Goal: Task Accomplishment & Management: Complete application form

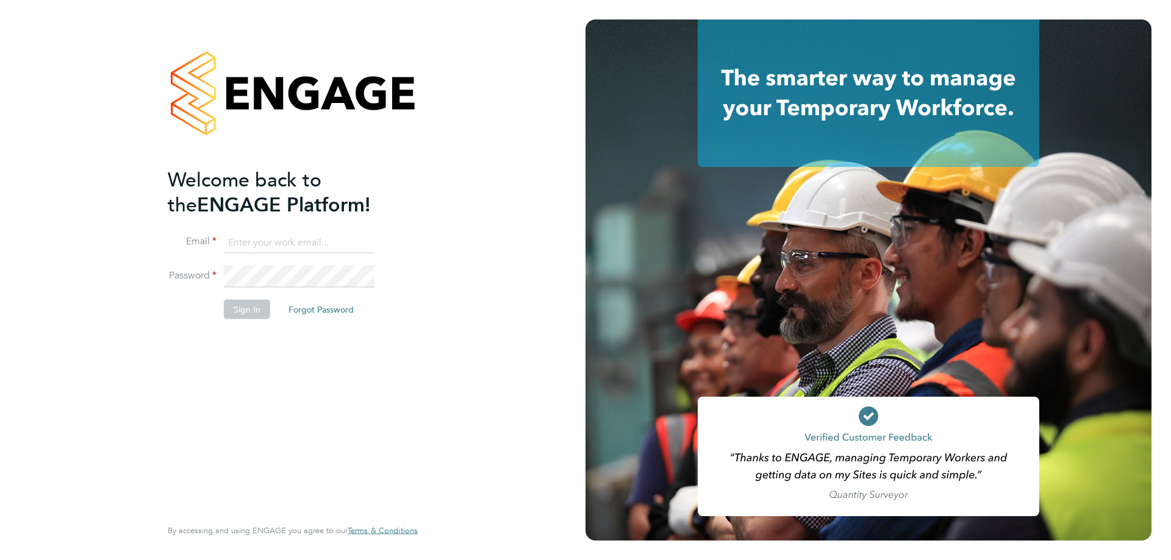
type input "[PERSON_NAME][EMAIL_ADDRESS][DOMAIN_NAME]"
click at [243, 302] on button "Sign In" at bounding box center [247, 309] width 46 height 20
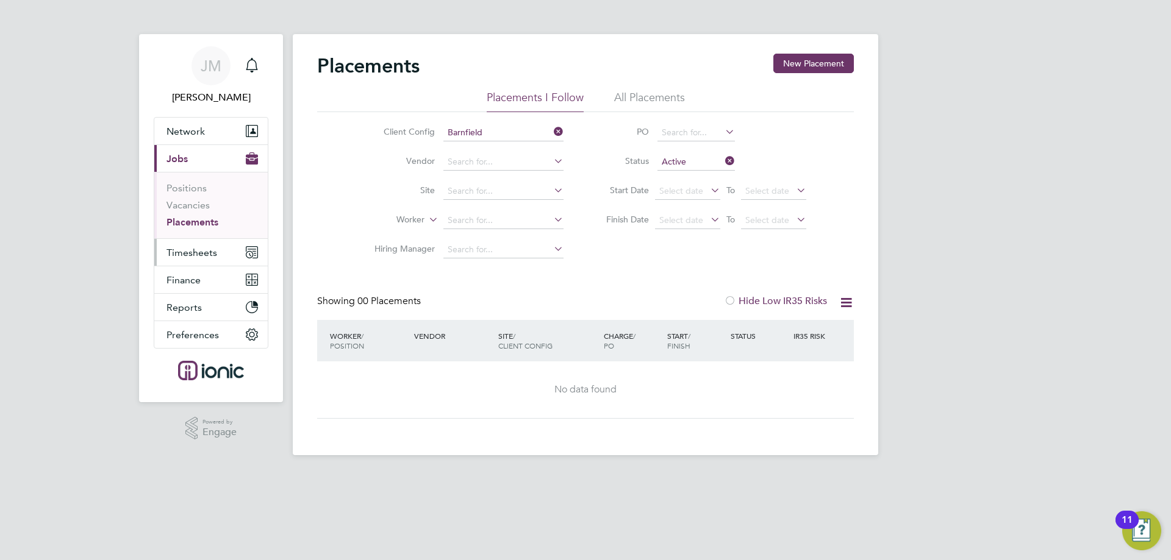
click at [192, 257] on span "Timesheets" at bounding box center [191, 253] width 51 height 12
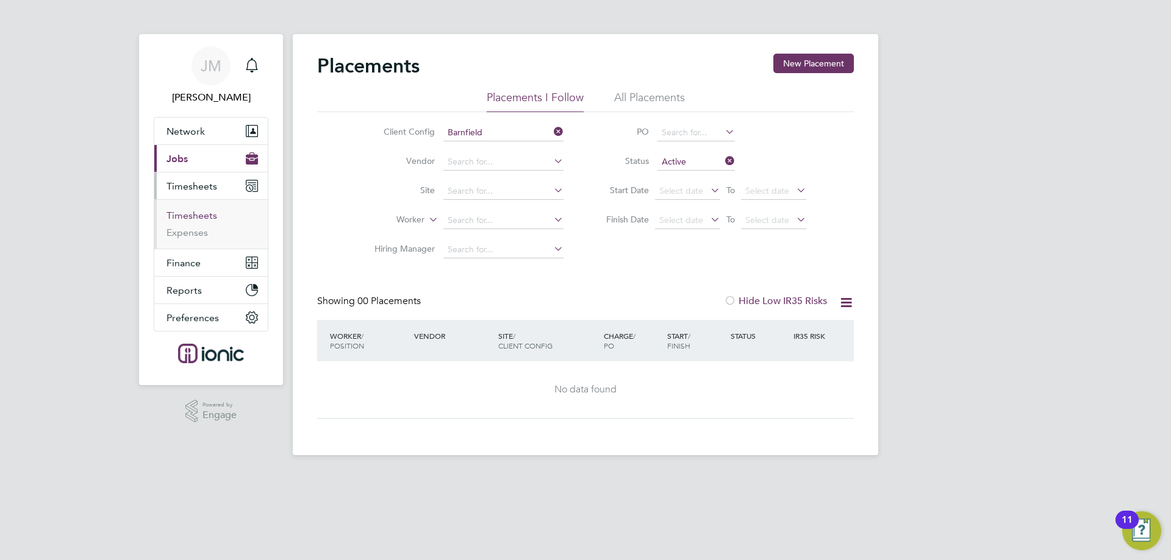
click at [203, 213] on link "Timesheets" at bounding box center [191, 216] width 51 height 12
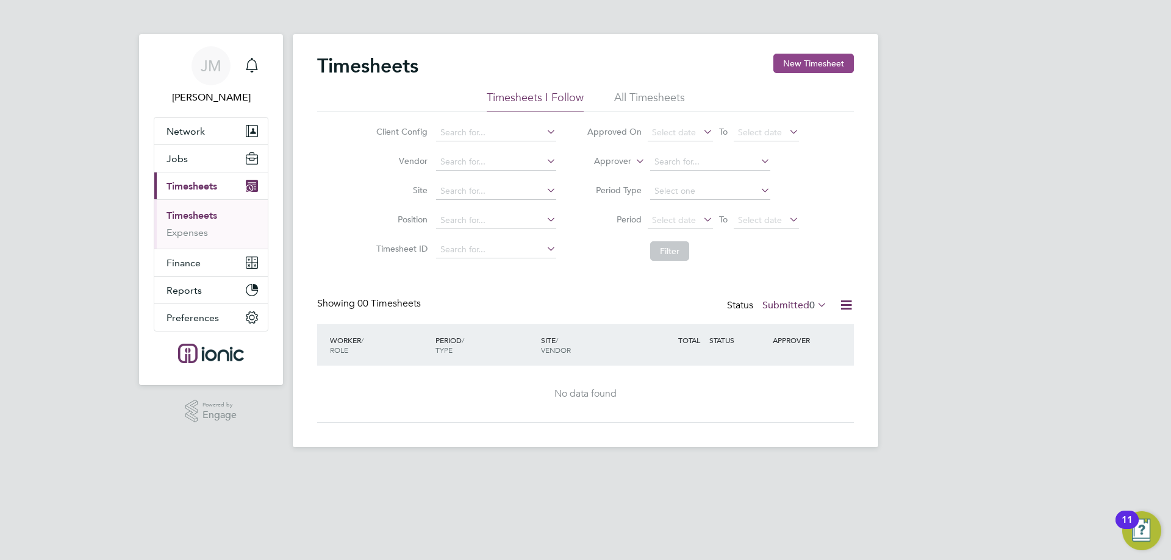
click at [807, 64] on button "New Timesheet" at bounding box center [813, 64] width 80 height 20
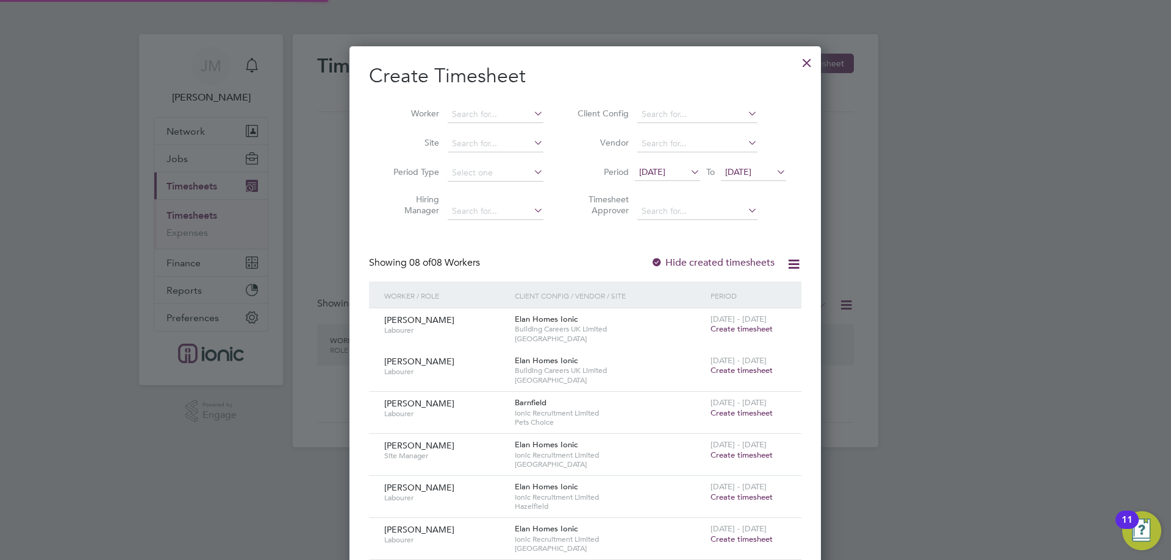
scroll to position [665, 472]
click at [688, 172] on icon at bounding box center [688, 171] width 0 height 17
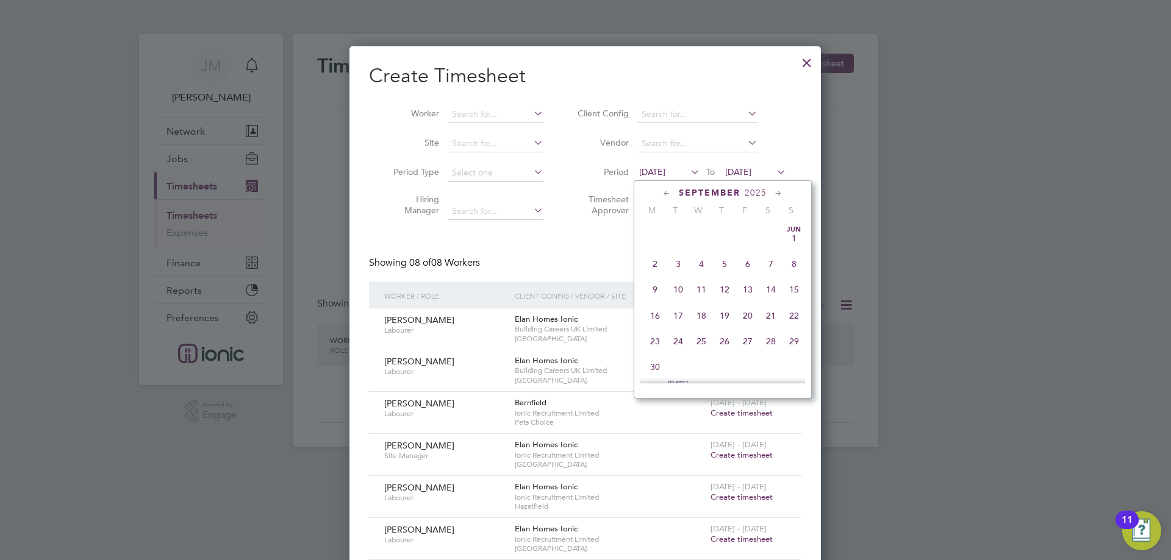
scroll to position [423, 0]
click at [655, 316] on span "22" at bounding box center [654, 304] width 23 height 23
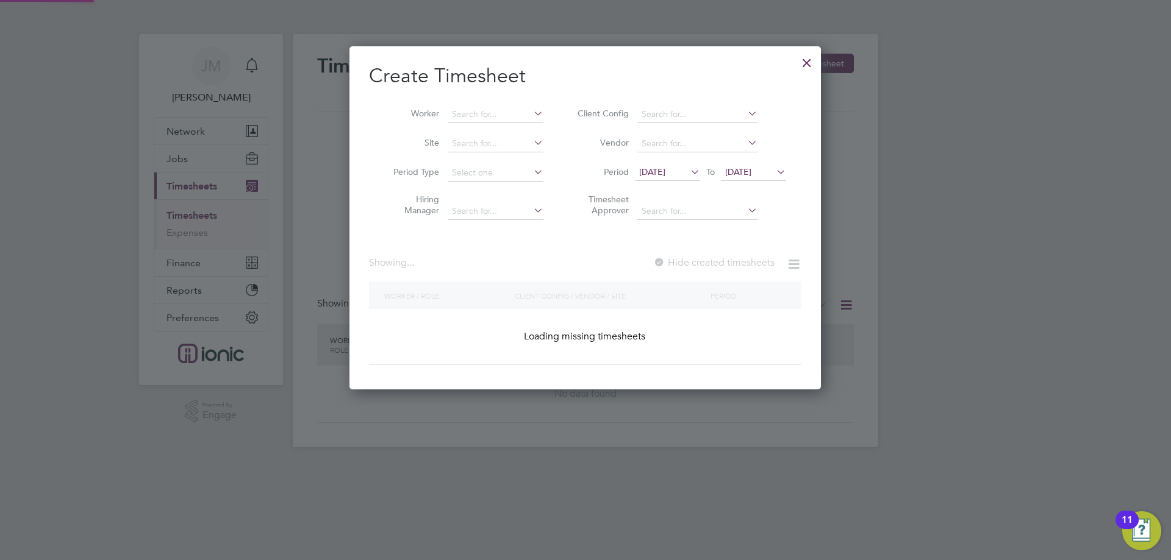
scroll to position [582, 472]
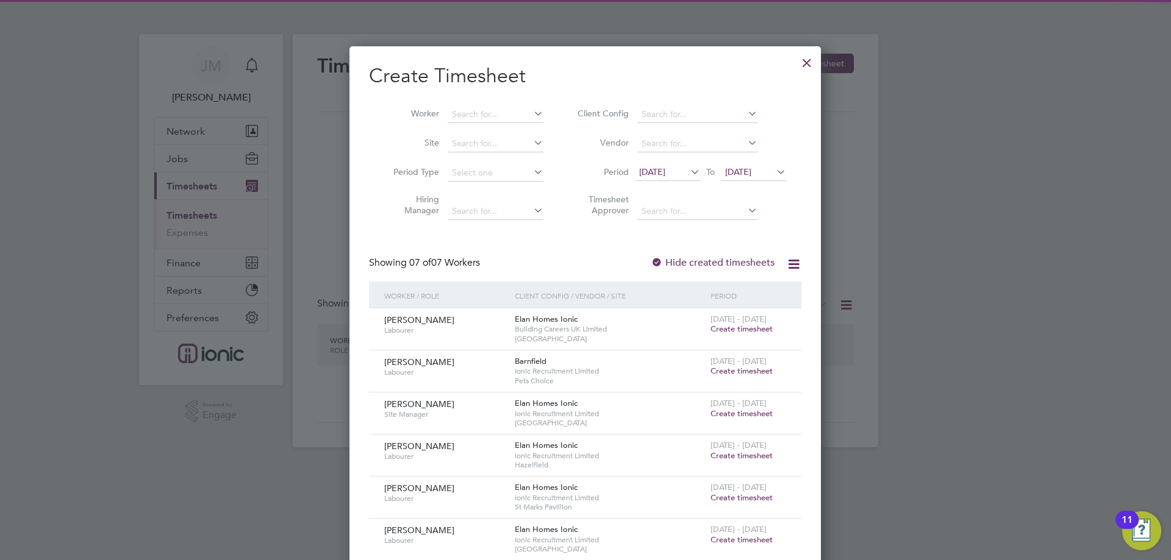
click at [751, 171] on span "[DATE]" at bounding box center [738, 171] width 26 height 11
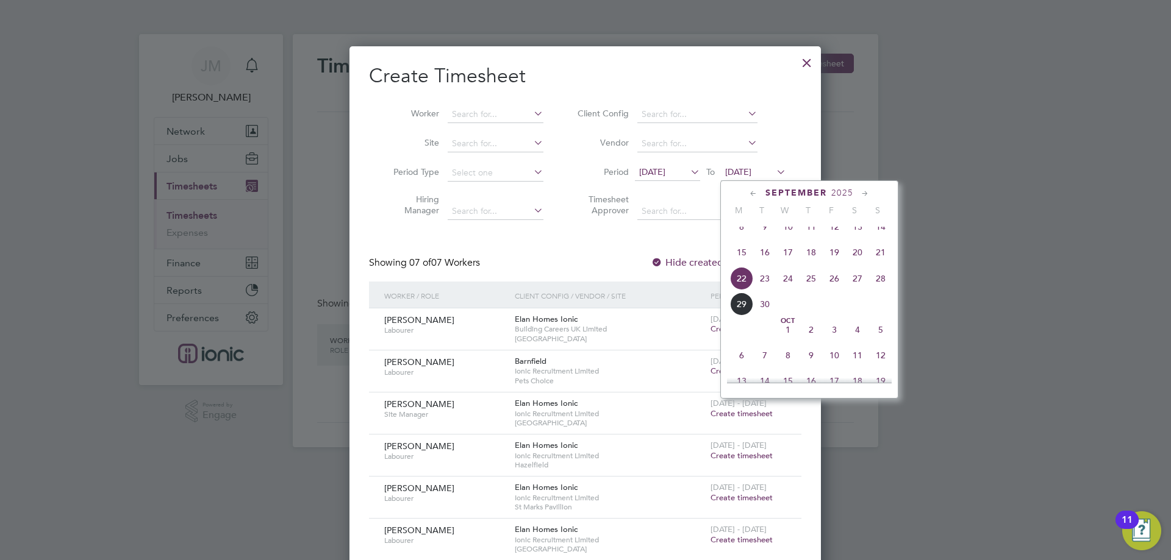
click at [835, 290] on span "26" at bounding box center [833, 278] width 23 height 23
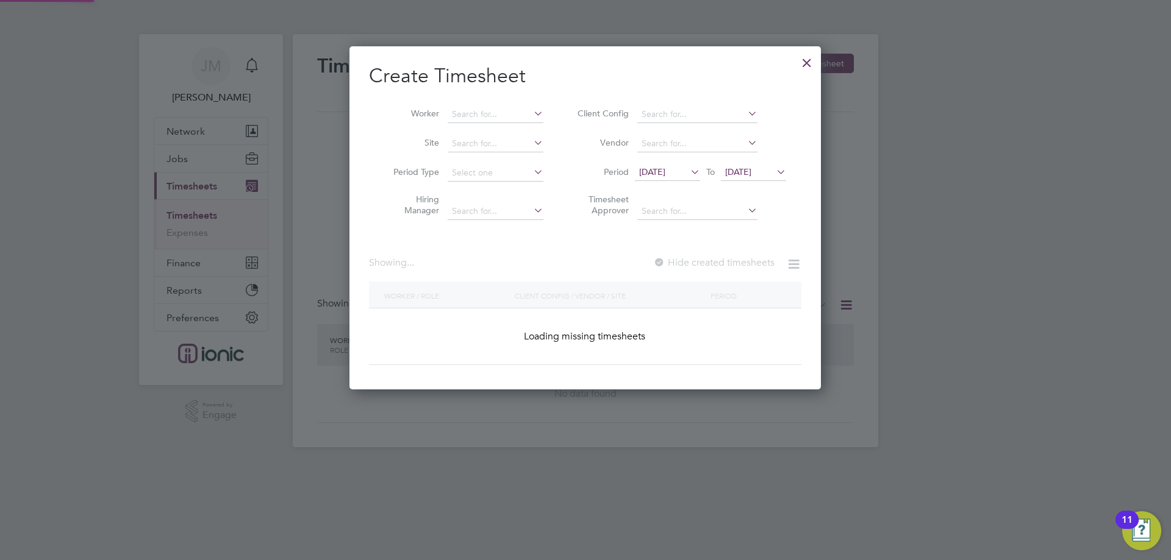
scroll to position [582, 472]
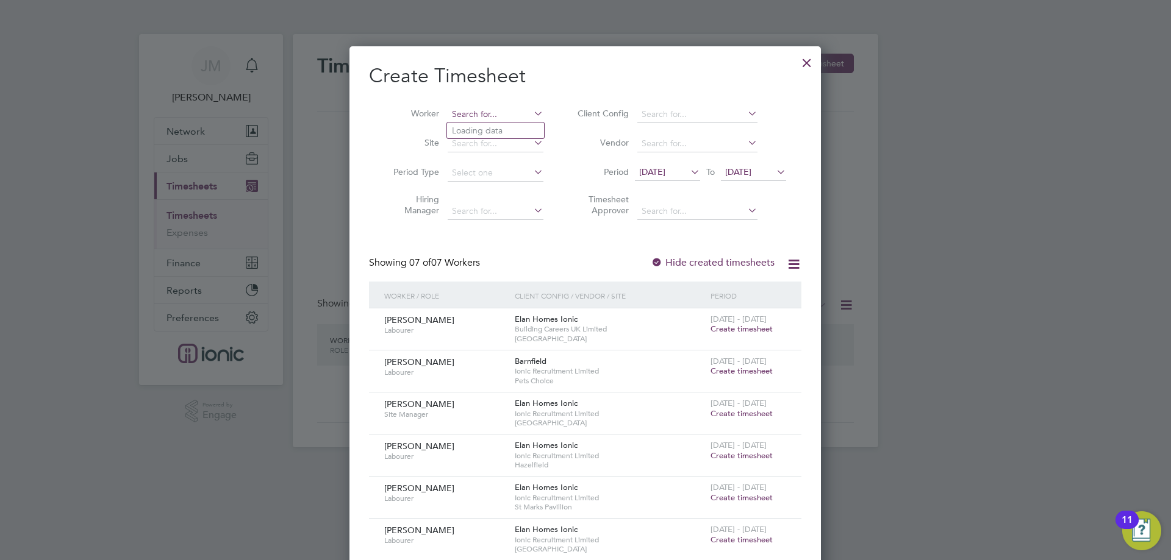
click at [460, 112] on input at bounding box center [496, 114] width 96 height 17
click at [495, 148] on li "Steven Ro binson" at bounding box center [534, 147] width 175 height 16
type input "[PERSON_NAME]"
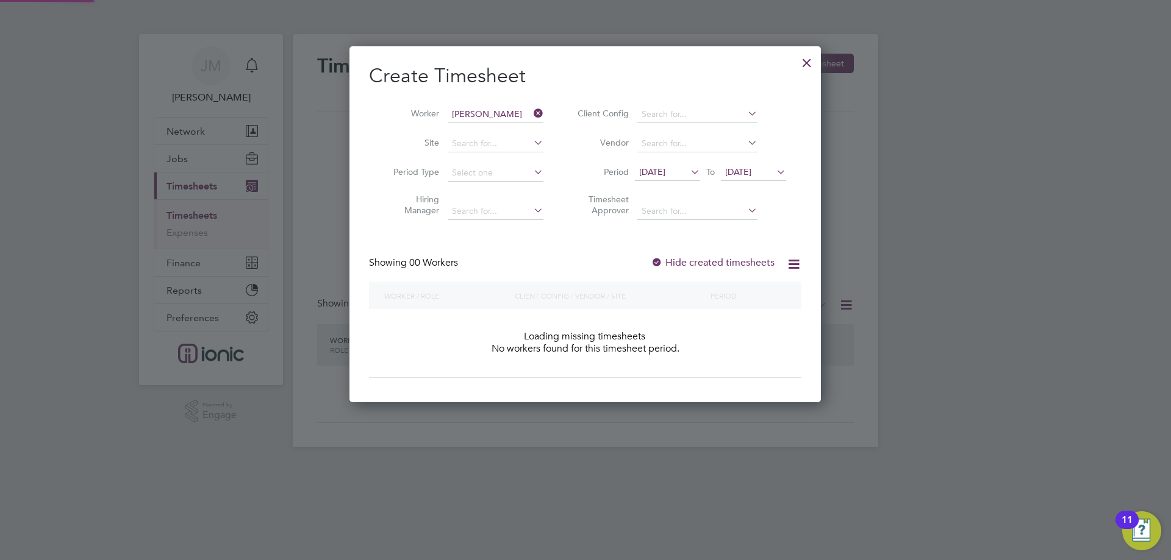
scroll to position [6, 6]
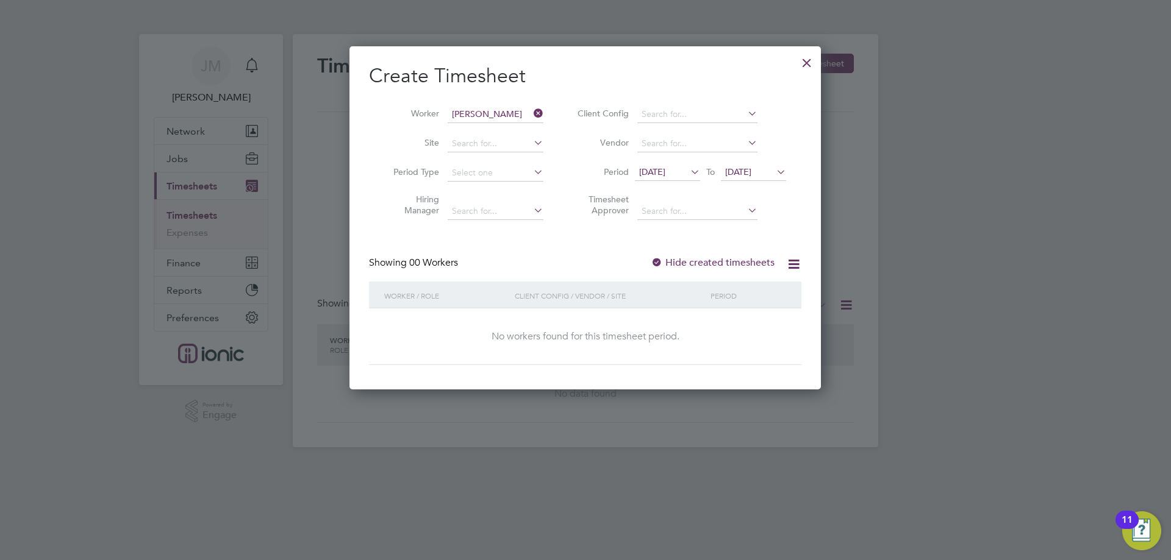
click at [810, 62] on div at bounding box center [807, 60] width 22 height 22
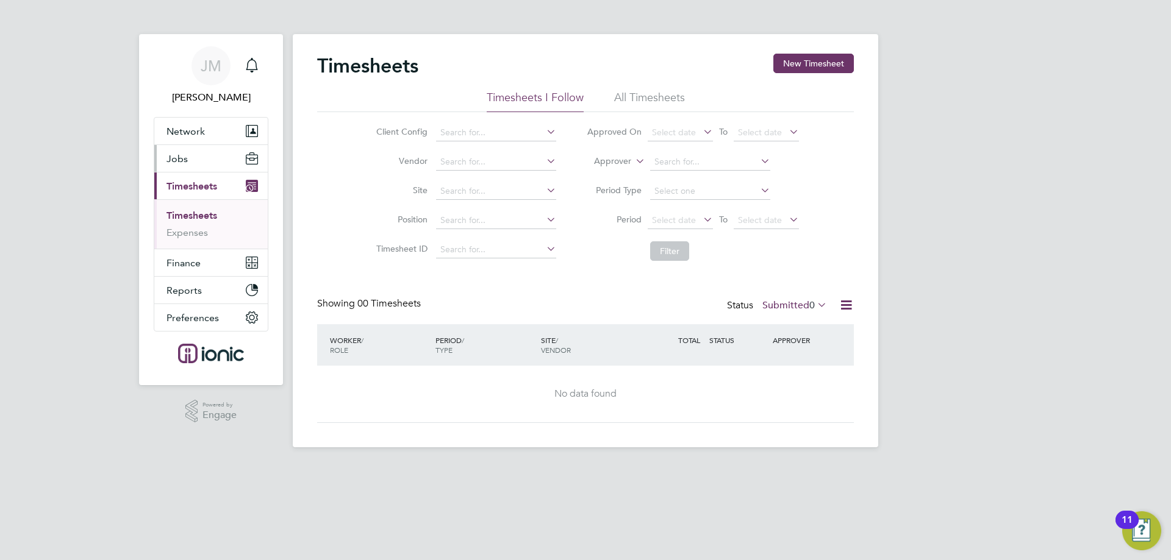
click at [182, 157] on span "Jobs" at bounding box center [176, 159] width 21 height 12
click at [186, 160] on span "Jobs" at bounding box center [176, 159] width 21 height 12
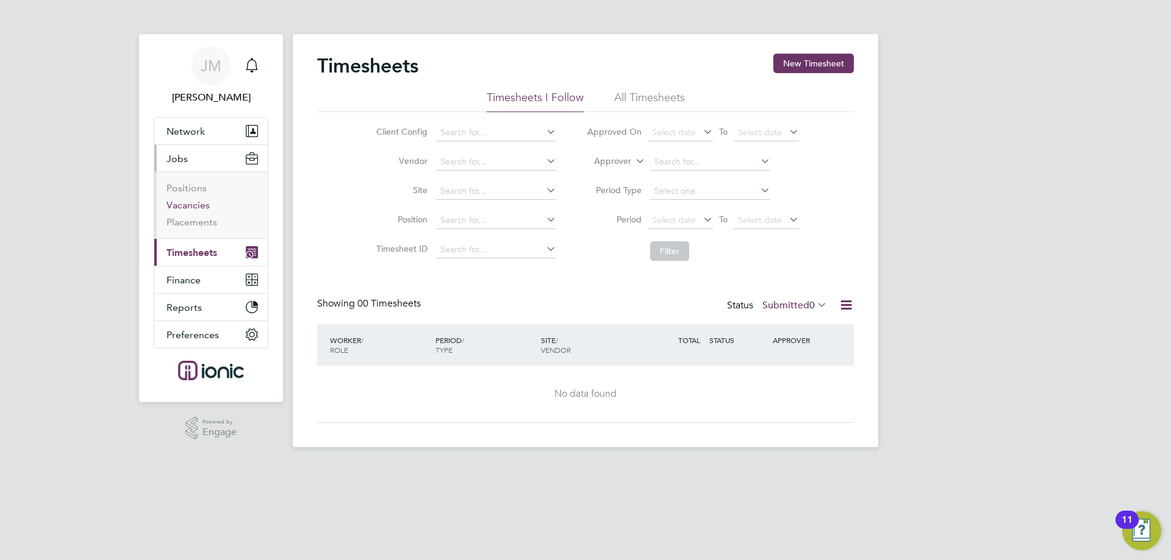
click at [199, 208] on link "Vacancies" at bounding box center [187, 205] width 43 height 12
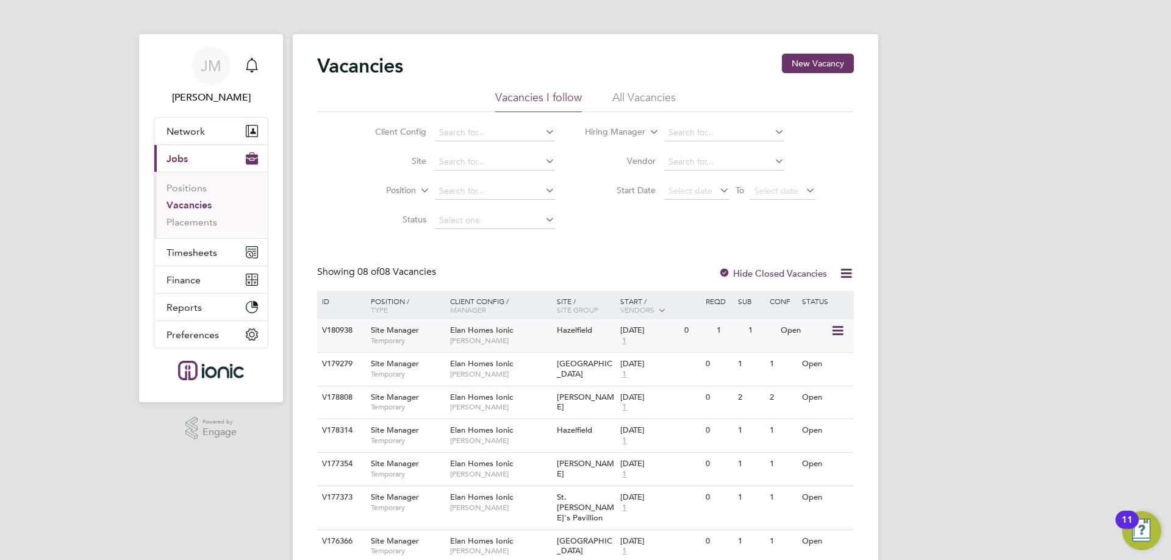
click at [387, 329] on span "Site Manager" at bounding box center [395, 330] width 48 height 10
click at [177, 257] on span "Timesheets" at bounding box center [191, 253] width 51 height 12
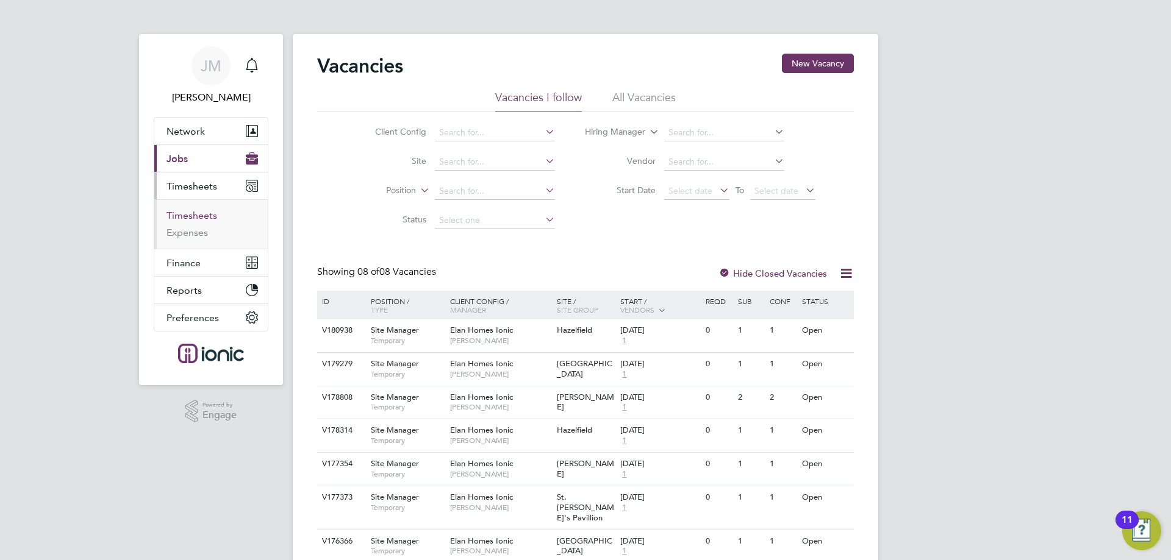
click at [205, 216] on link "Timesheets" at bounding box center [191, 216] width 51 height 12
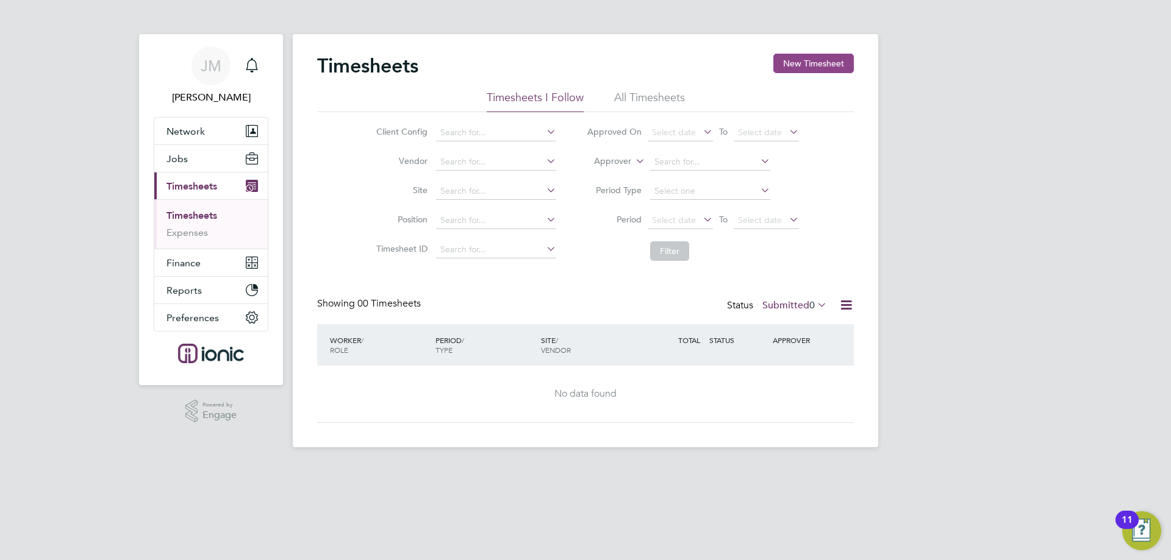
click at [789, 63] on button "New Timesheet" at bounding box center [813, 64] width 80 height 20
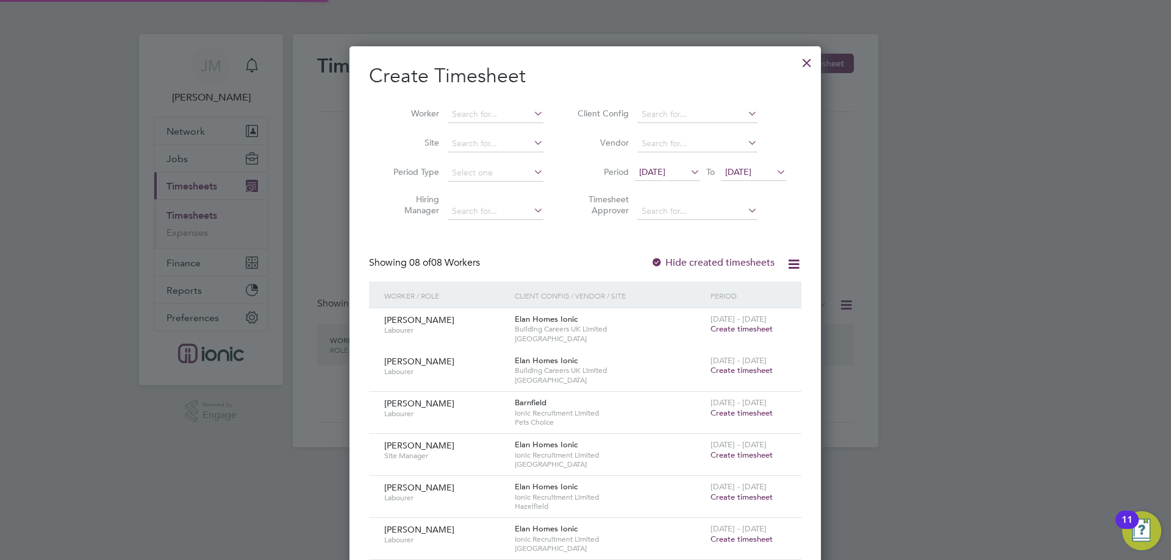
scroll to position [665, 472]
click at [665, 168] on span "15 Sep 2025" at bounding box center [652, 171] width 26 height 11
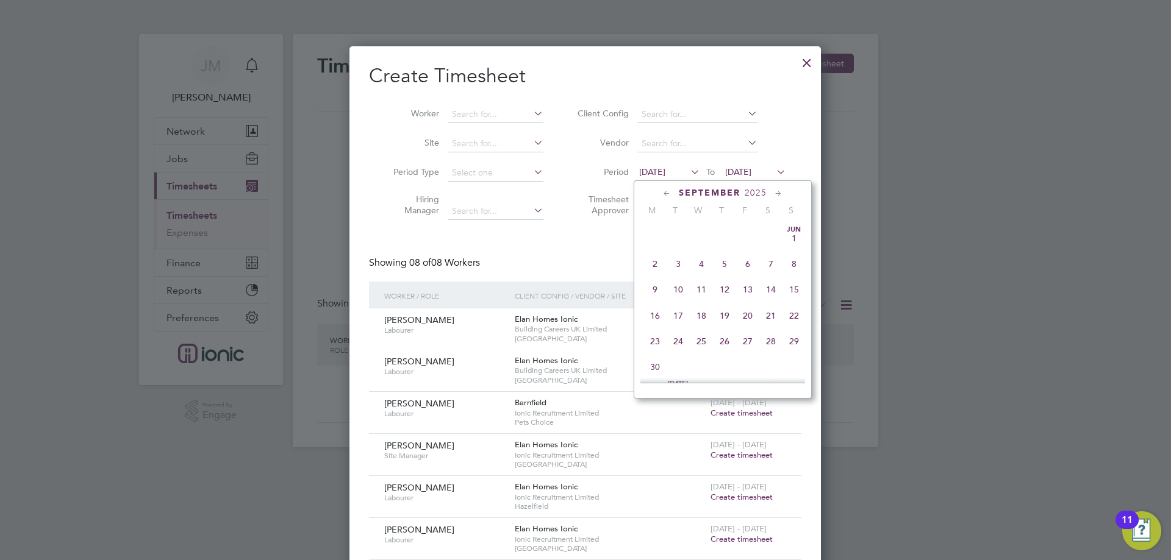
scroll to position [422, 0]
click at [659, 315] on span "22" at bounding box center [654, 305] width 23 height 23
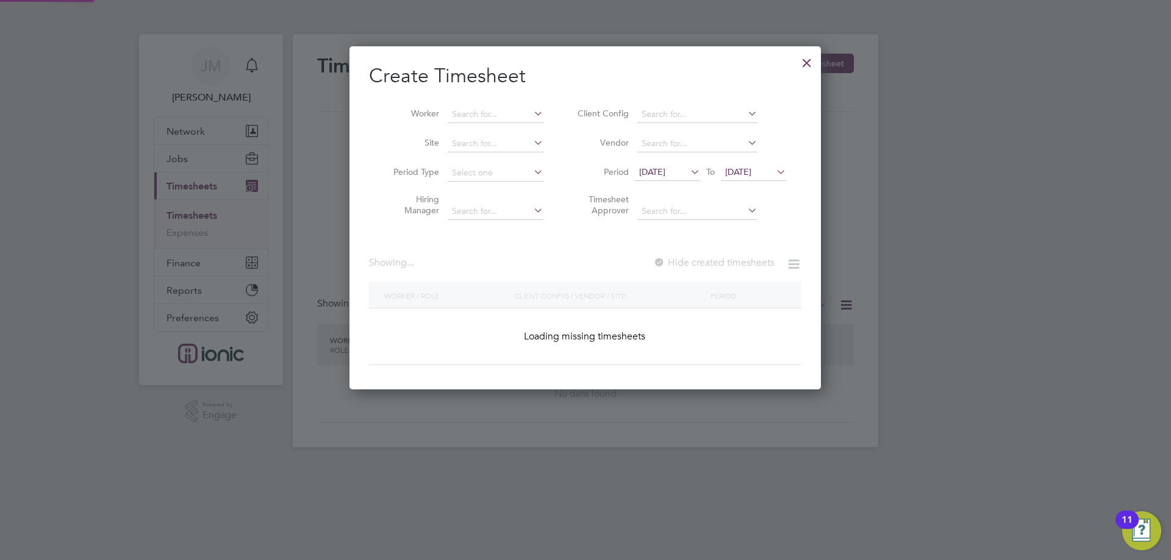
scroll to position [582, 472]
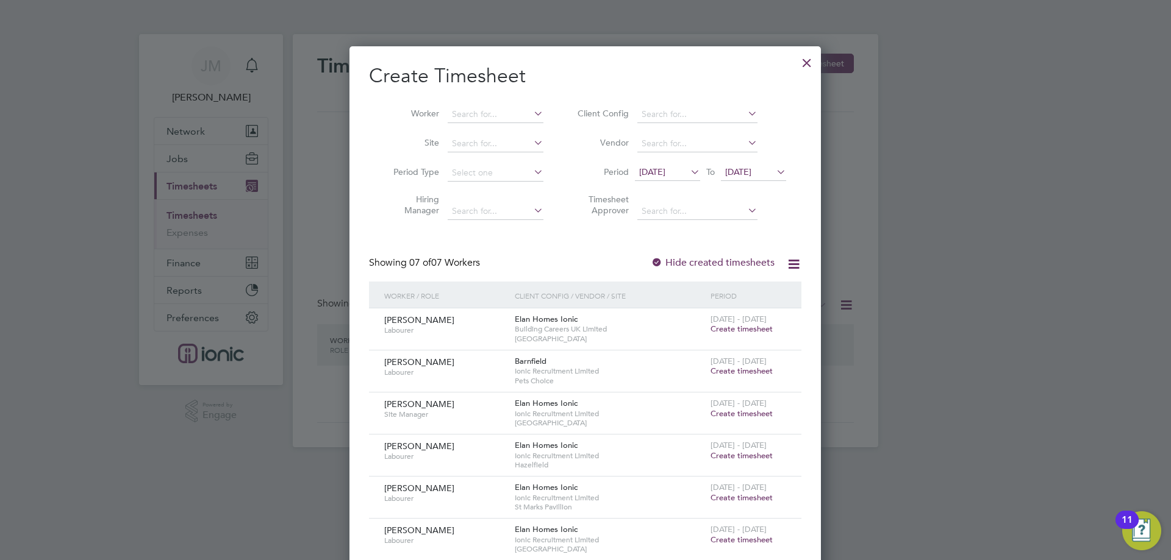
click at [774, 172] on icon at bounding box center [774, 171] width 0 height 17
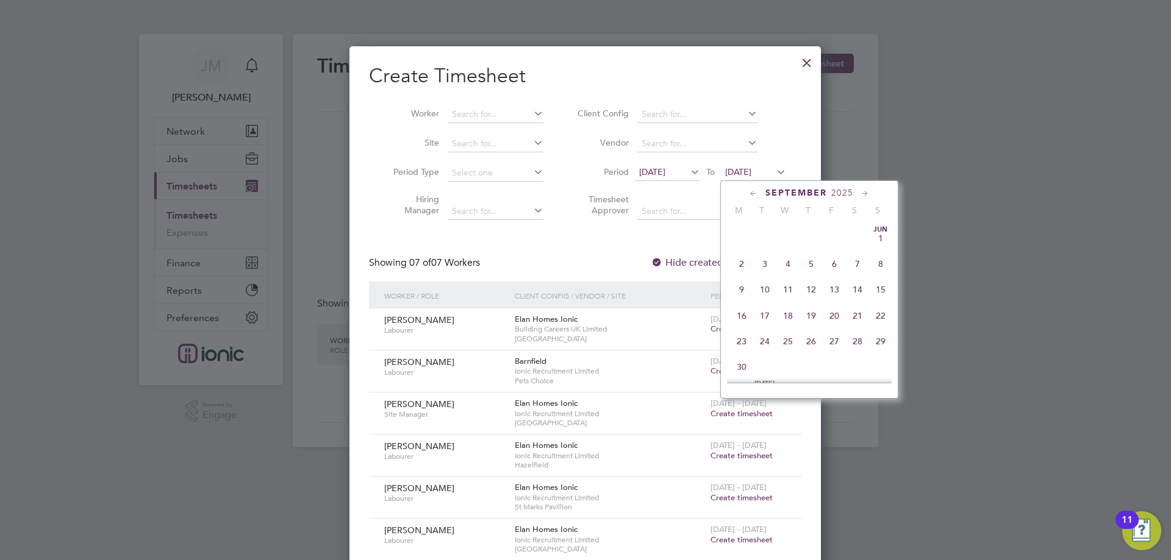
scroll to position [449, 0]
click at [877, 285] on span "28" at bounding box center [880, 278] width 23 height 23
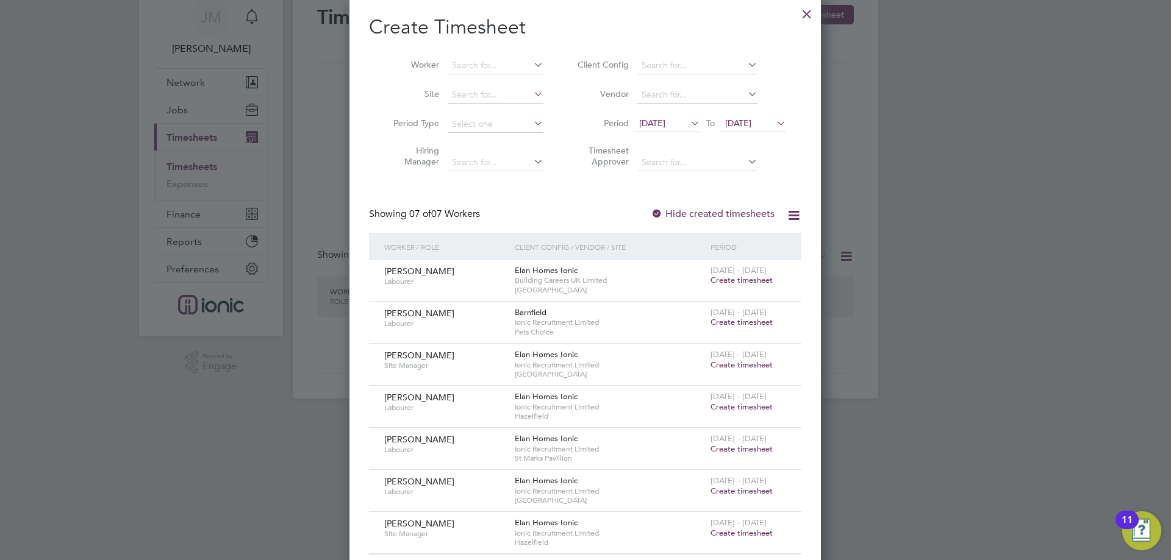
scroll to position [67, 0]
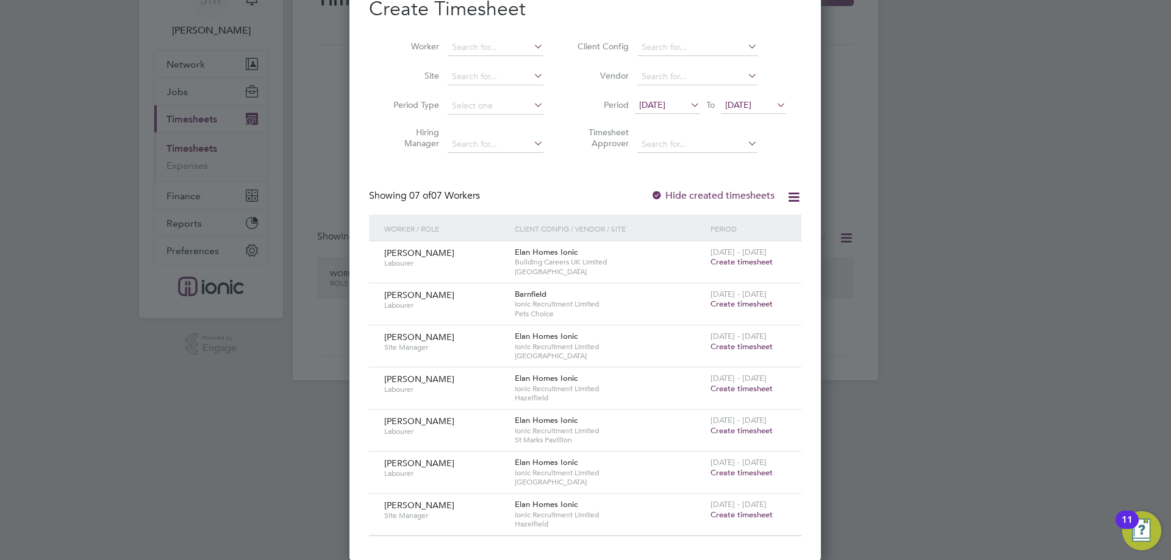
click at [741, 513] on span "Create timesheet" at bounding box center [741, 515] width 62 height 10
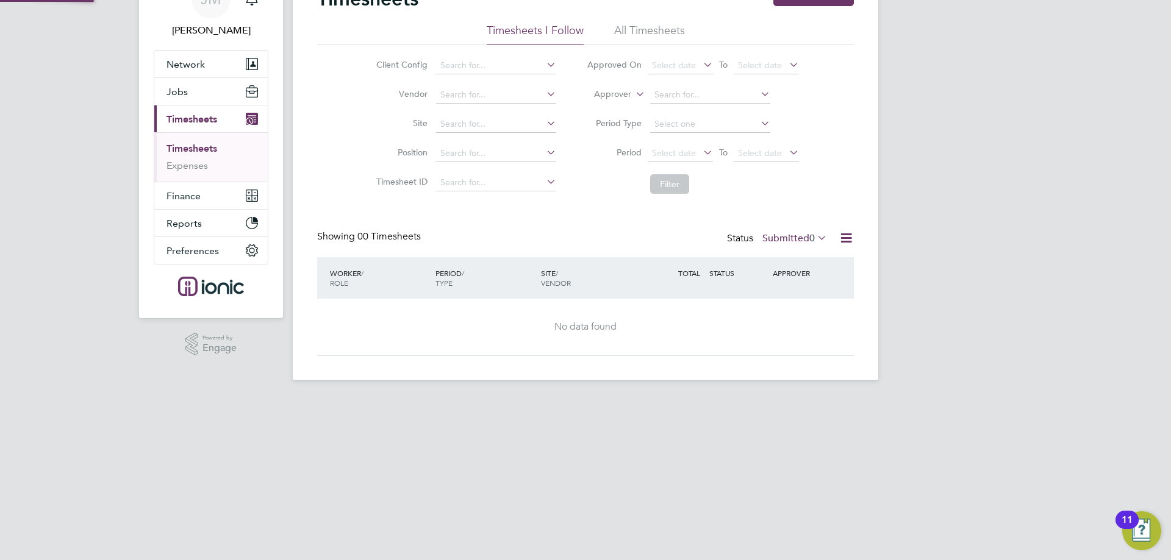
scroll to position [34, 0]
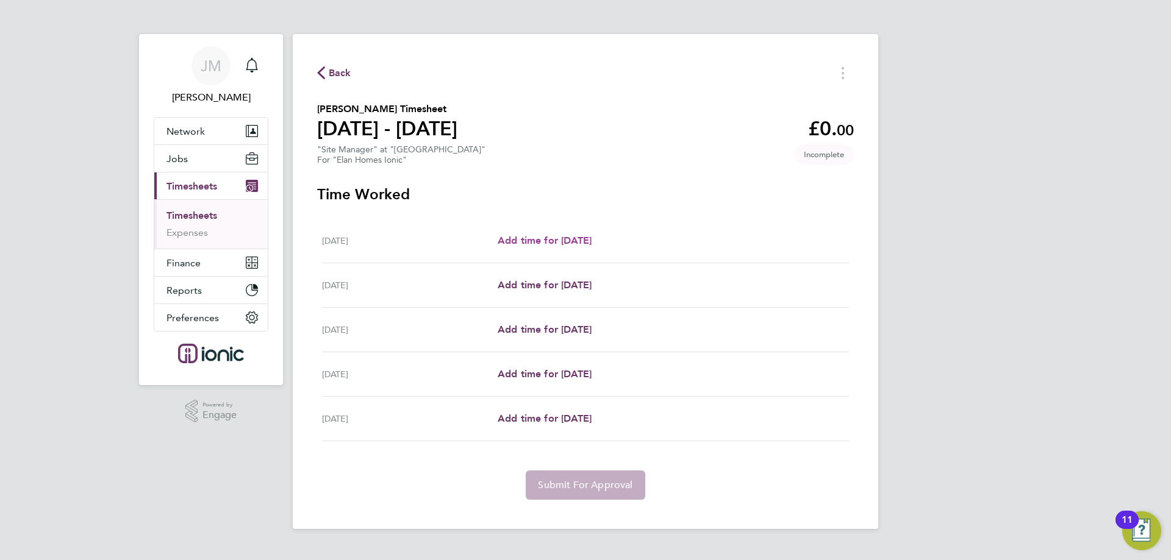
click at [551, 246] on span "Add time for Mon 22 Sep" at bounding box center [544, 241] width 94 height 12
select select "30"
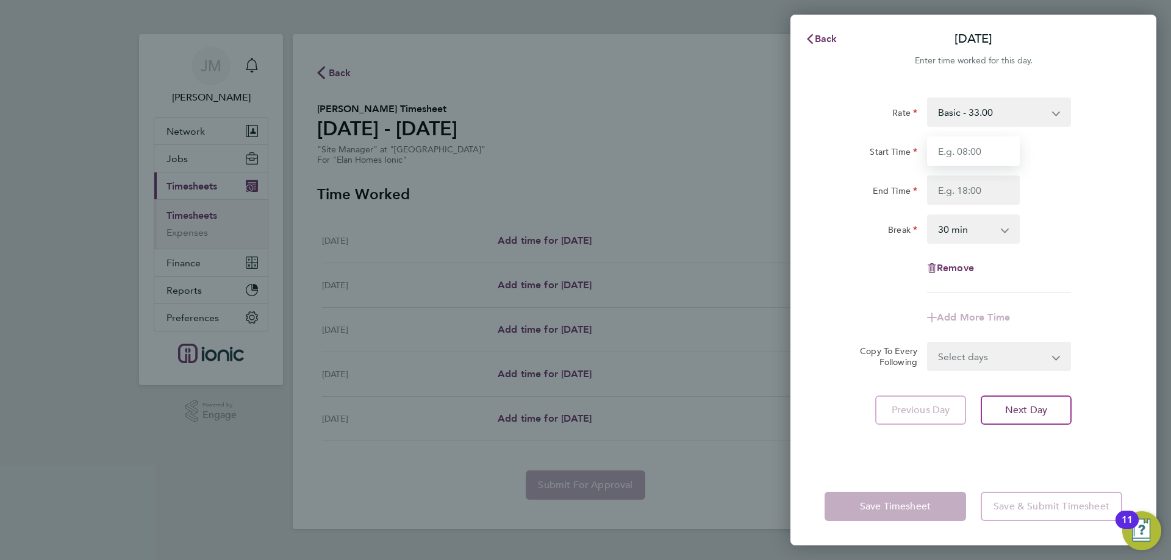
click at [960, 145] on input "Start Time" at bounding box center [973, 151] width 93 height 29
type input "07:30"
click at [977, 192] on input "End Time" at bounding box center [973, 190] width 93 height 29
type input "16:00"
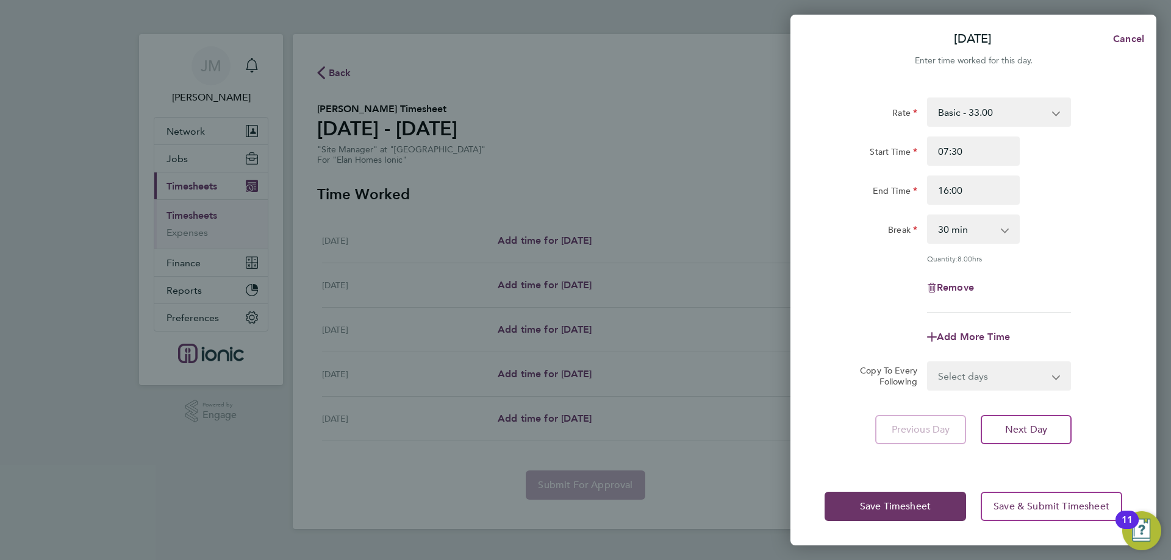
click at [1084, 274] on div "Remove" at bounding box center [972, 287] width 307 height 29
click at [1038, 435] on button "Next Day" at bounding box center [1025, 429] width 91 height 29
select select "30"
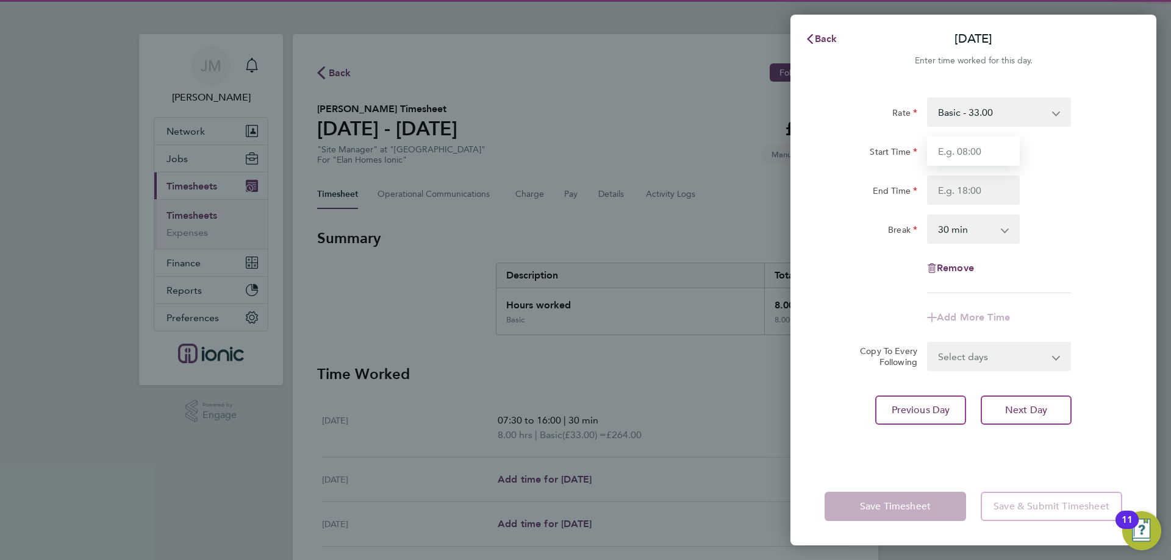
click at [969, 158] on input "Start Time" at bounding box center [973, 151] width 93 height 29
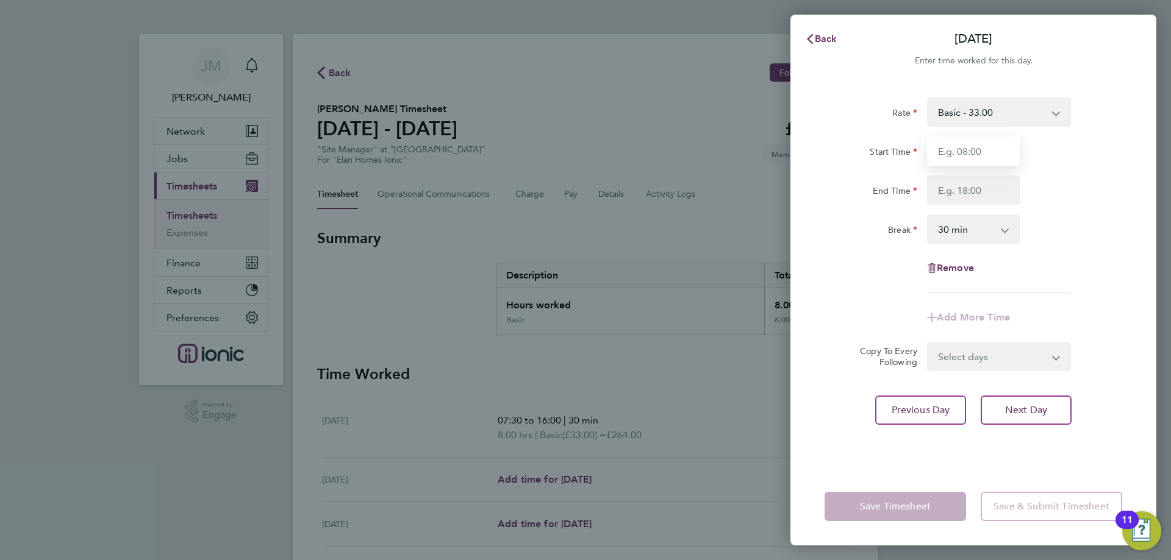
type input "07:30"
click at [976, 193] on input "End Time" at bounding box center [973, 190] width 93 height 29
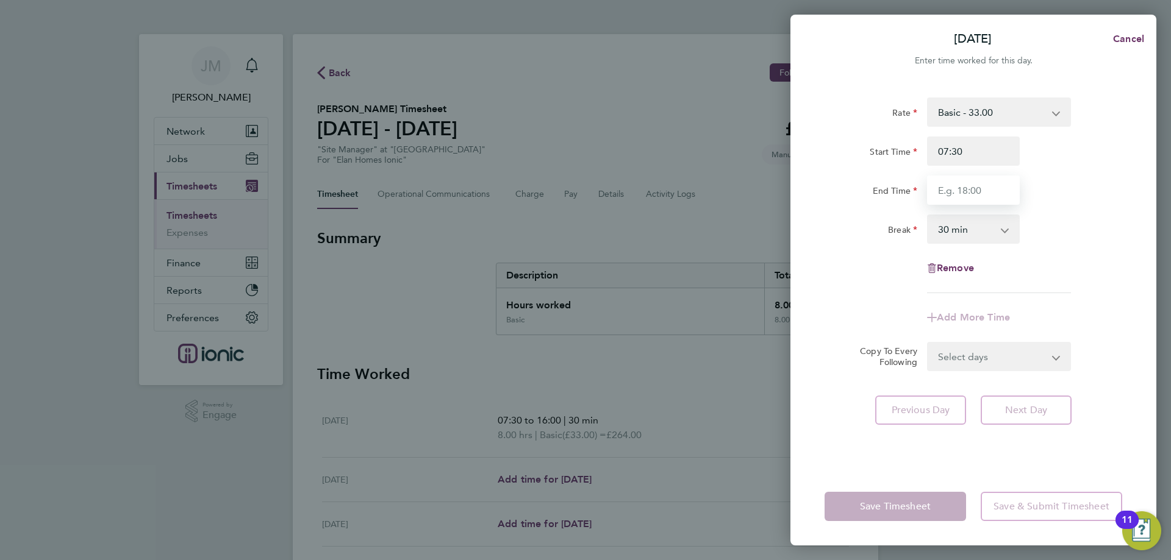
type input "16:00"
click at [1107, 299] on app-timesheet-line-form-group "Rate Basic - 33.00 Start Time 07:30 End Time 16:00 Break 0 min 15 min 30 min 45…" at bounding box center [973, 215] width 298 height 235
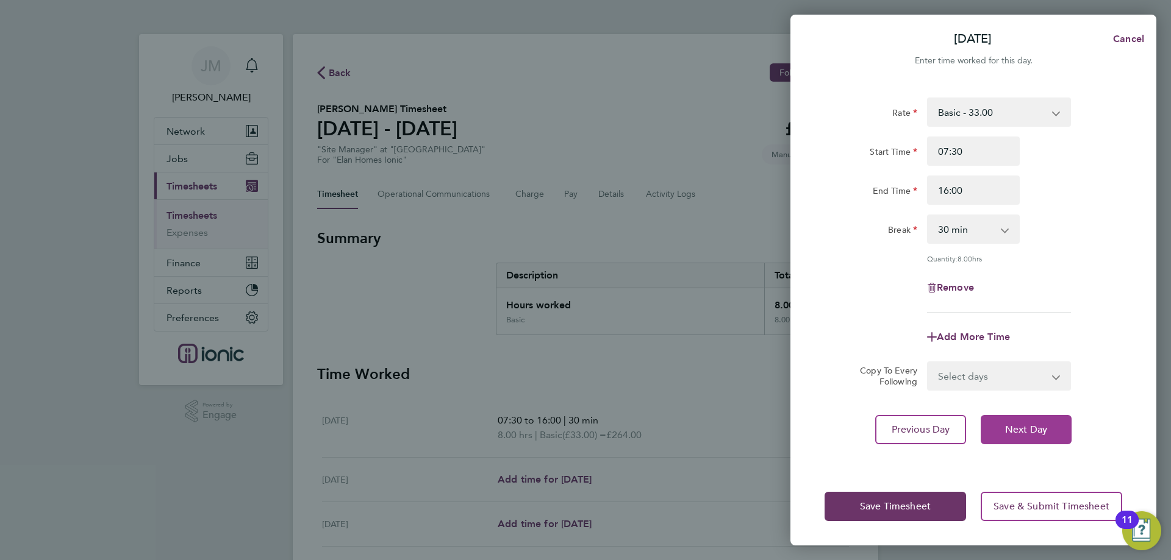
click at [1029, 435] on button "Next Day" at bounding box center [1025, 429] width 91 height 29
select select "30"
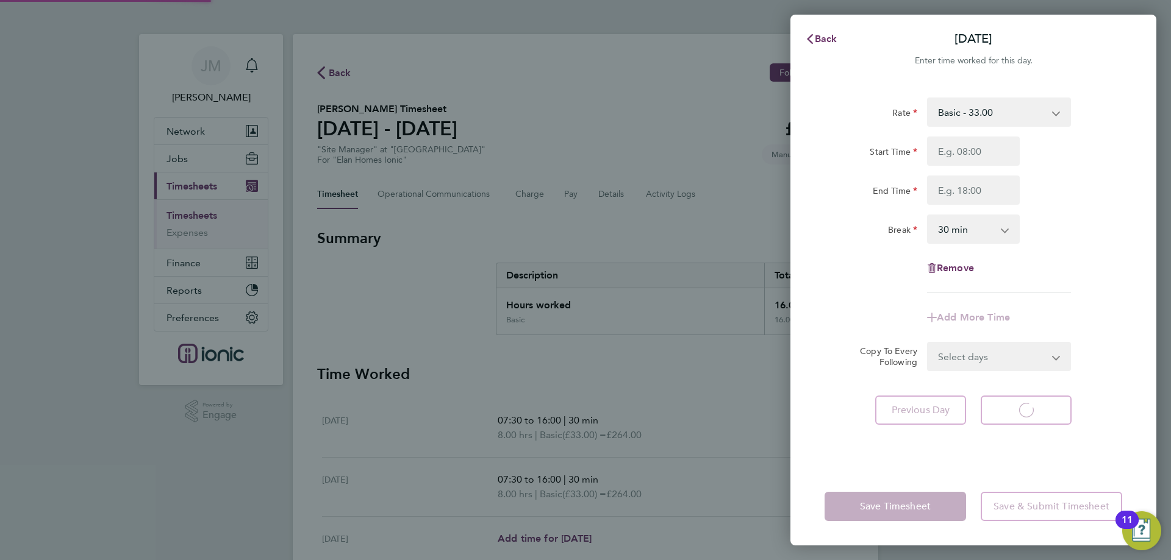
select select "30"
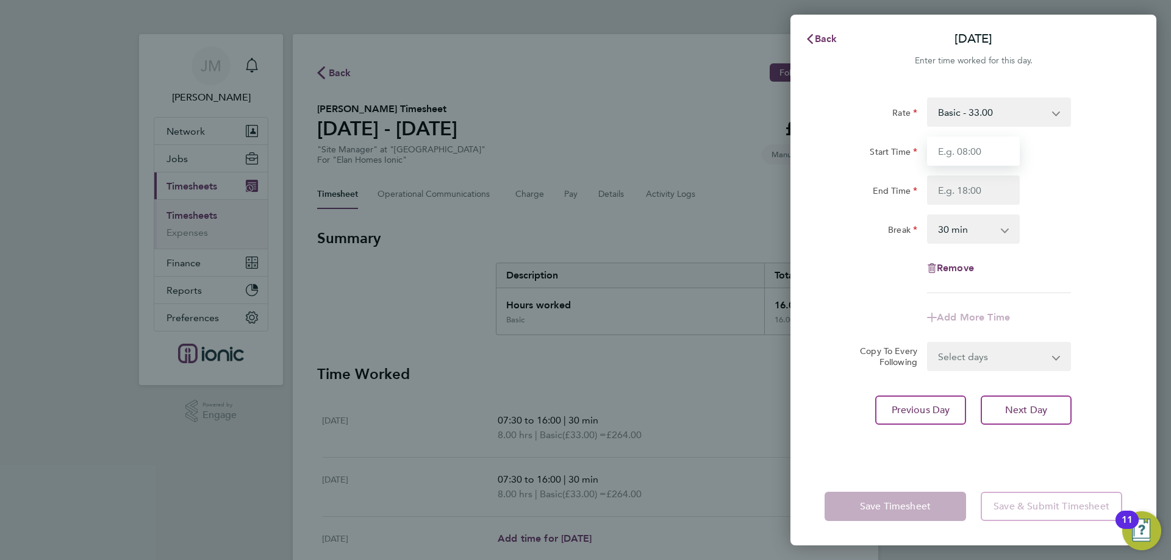
click at [977, 154] on input "Start Time" at bounding box center [973, 151] width 93 height 29
type input "07:30"
click at [978, 196] on input "End Time" at bounding box center [973, 190] width 93 height 29
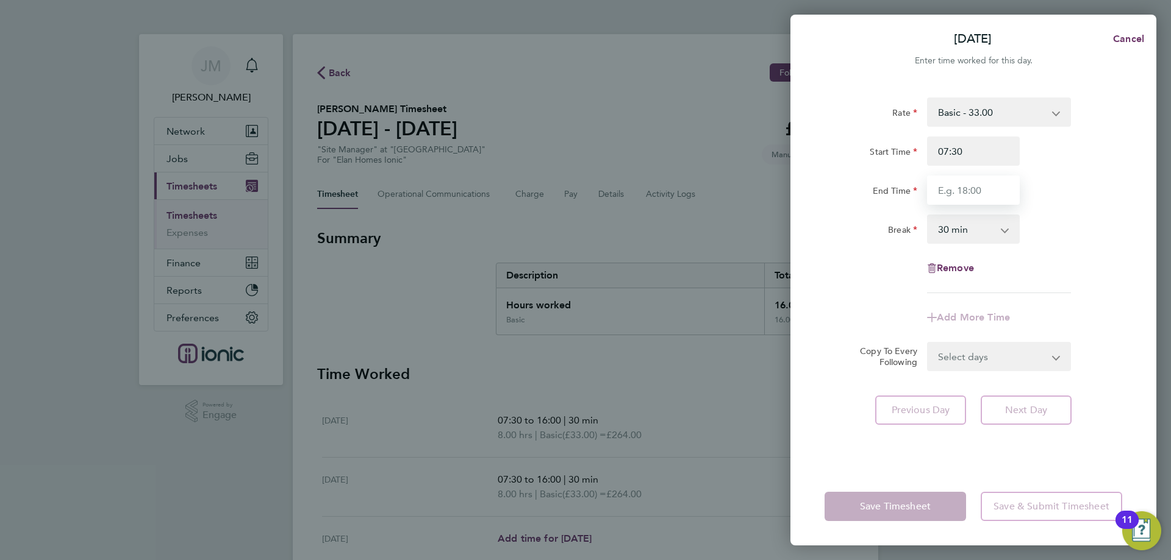
type input "16:00"
click at [1068, 268] on div "Rate Basic - 33.00 Start Time 07:30 End Time 16:00 Break 0 min 15 min 30 min 45…" at bounding box center [973, 196] width 298 height 196
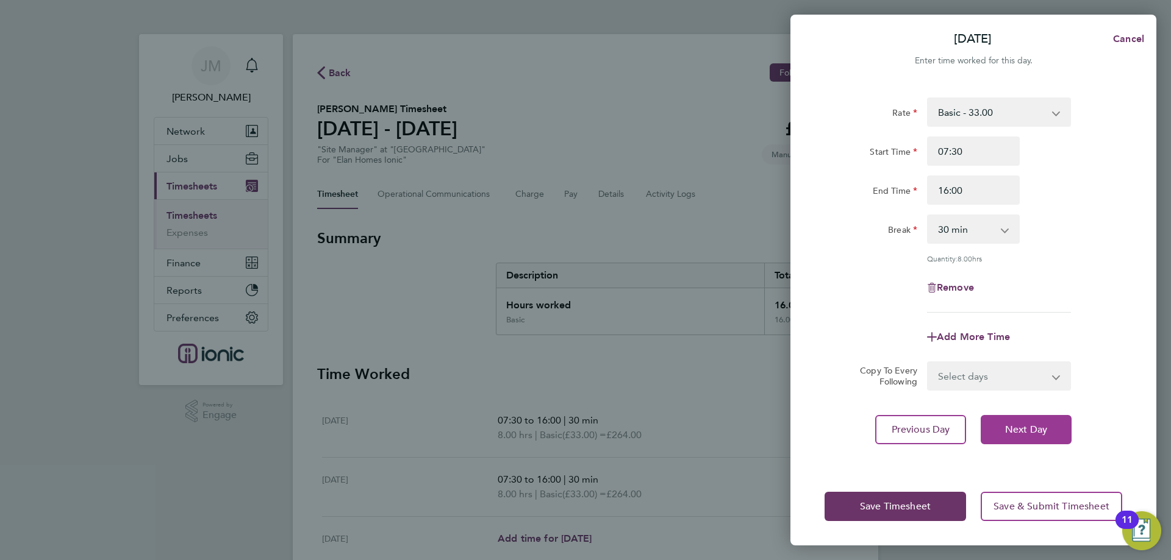
click at [1025, 437] on button "Next Day" at bounding box center [1025, 429] width 91 height 29
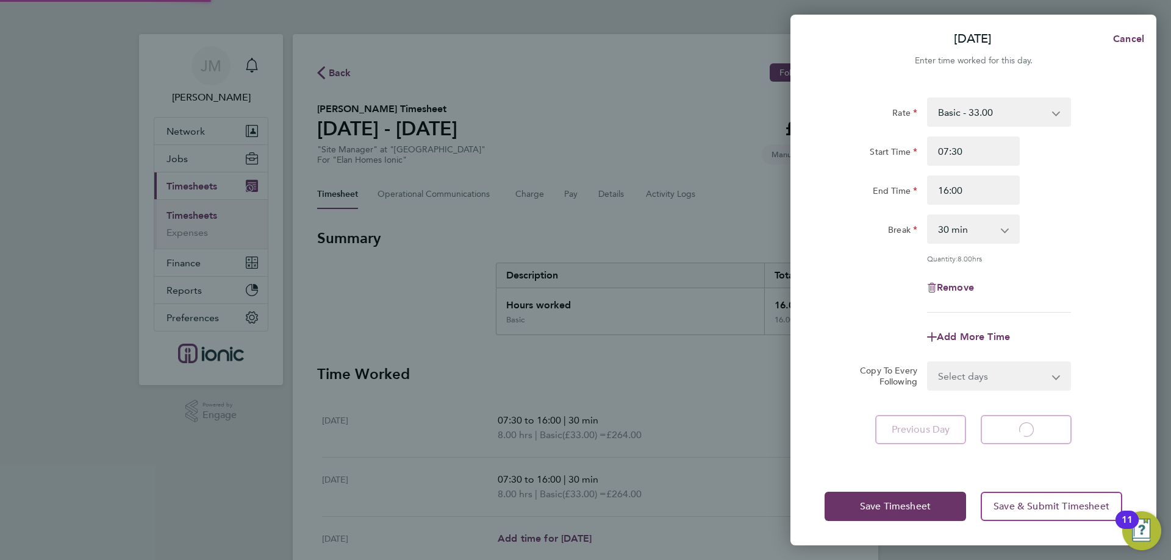
select select "30"
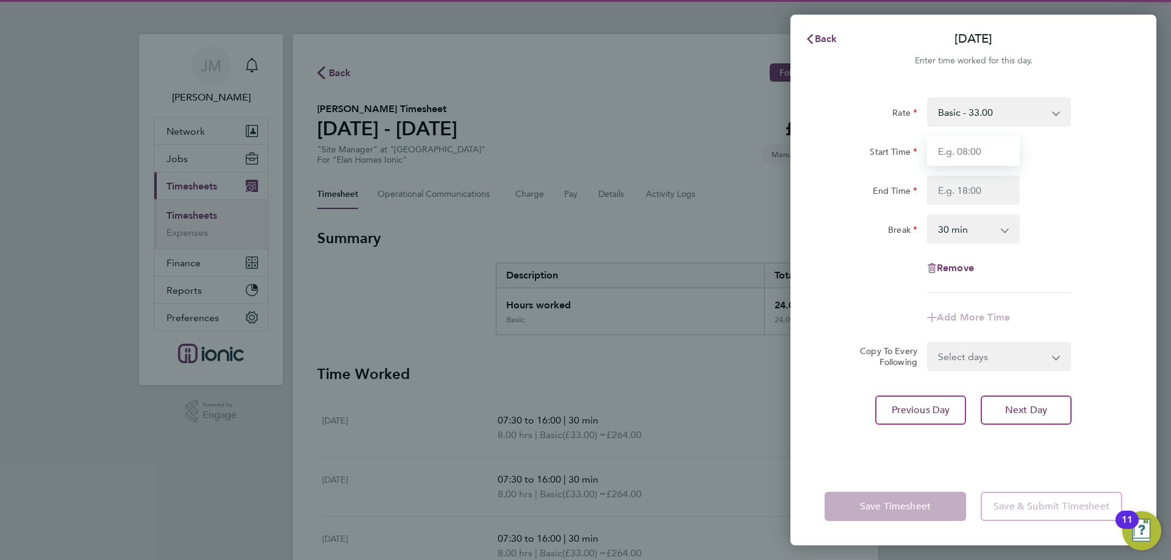
click at [966, 161] on input "Start Time" at bounding box center [973, 151] width 93 height 29
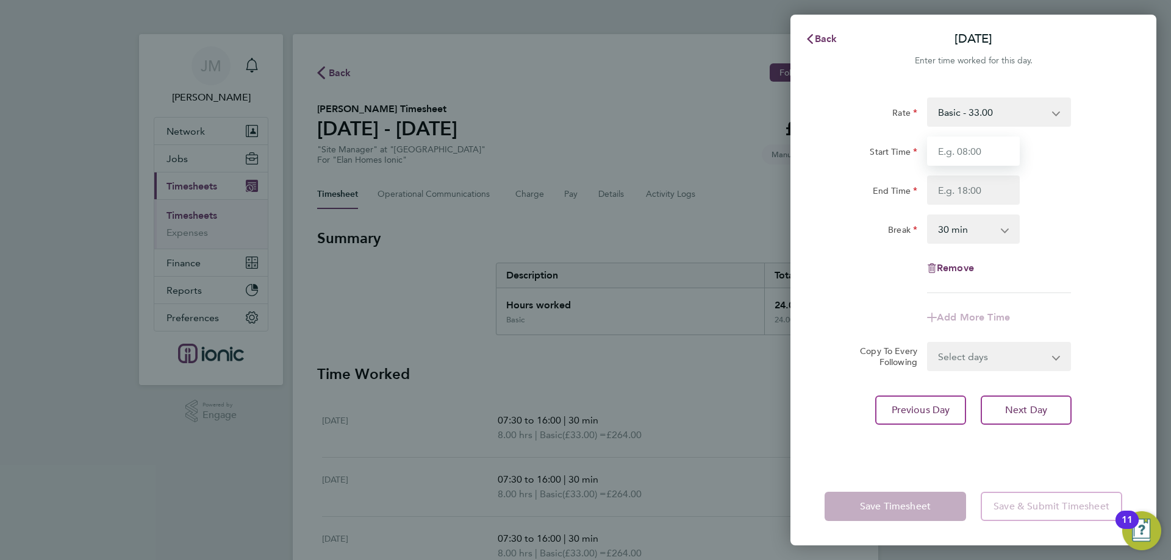
type input "07:30"
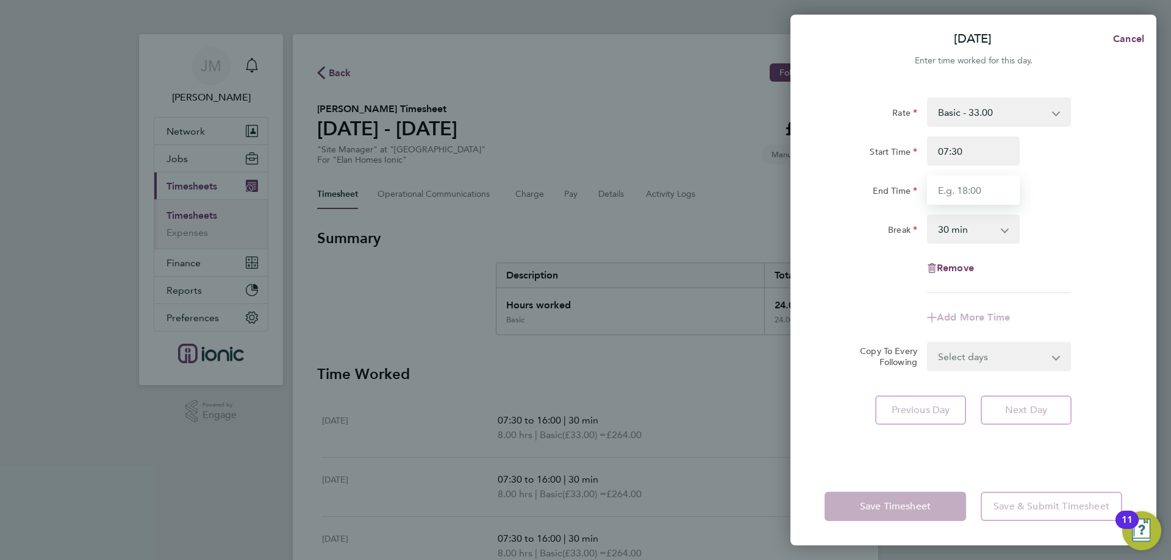
click at [986, 195] on input "End Time" at bounding box center [973, 190] width 93 height 29
type input "16:00"
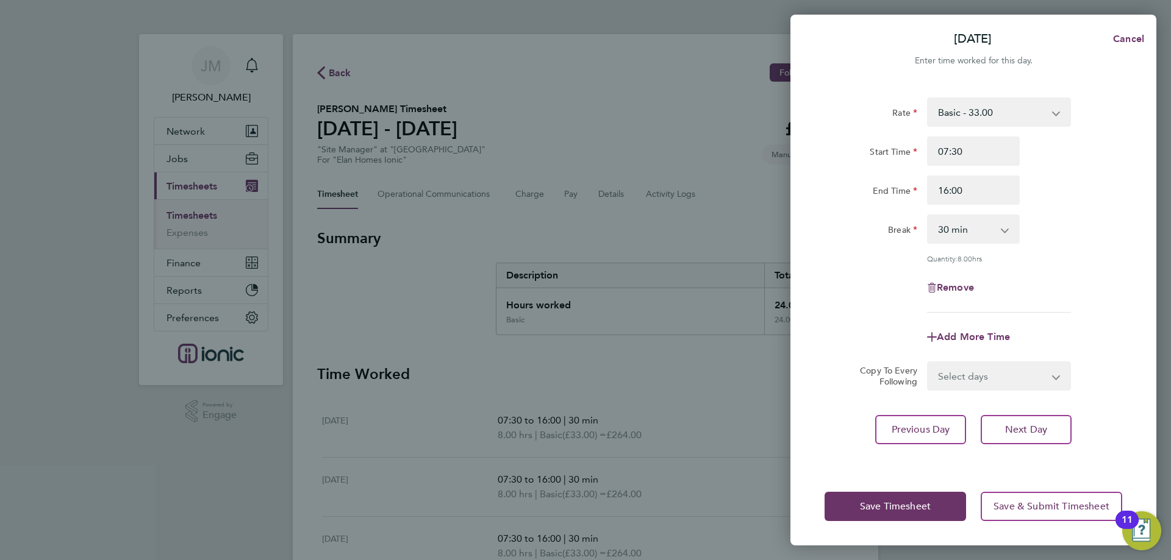
click at [1030, 402] on div "Rate Basic - 33.00 Start Time 07:30 End Time 16:00 Break 0 min 15 min 30 min 45…" at bounding box center [973, 275] width 366 height 385
click at [1038, 424] on span "Next Day" at bounding box center [1026, 430] width 42 height 12
select select "30"
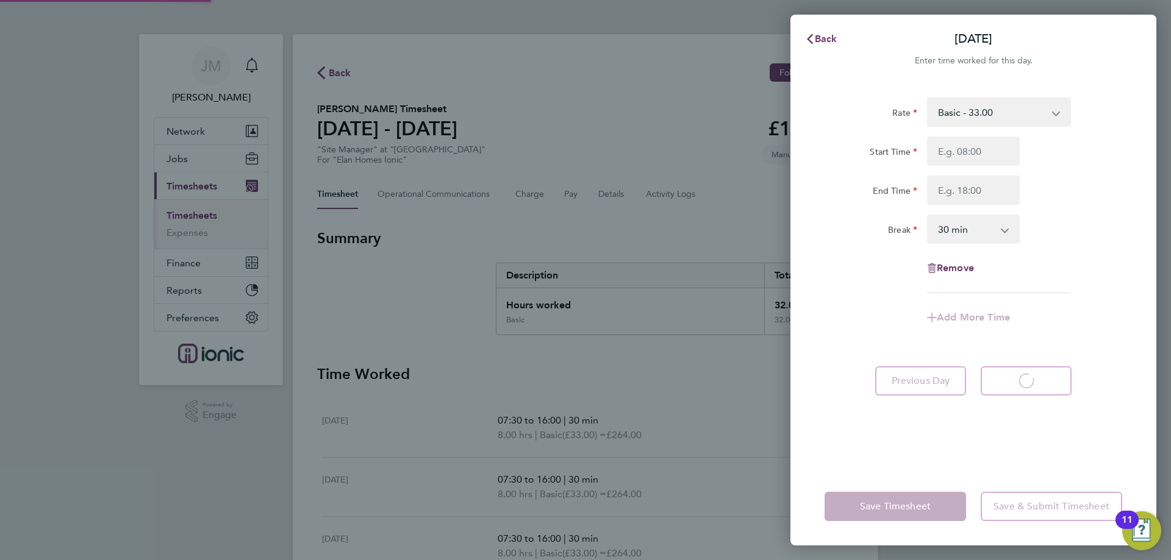
select select "30"
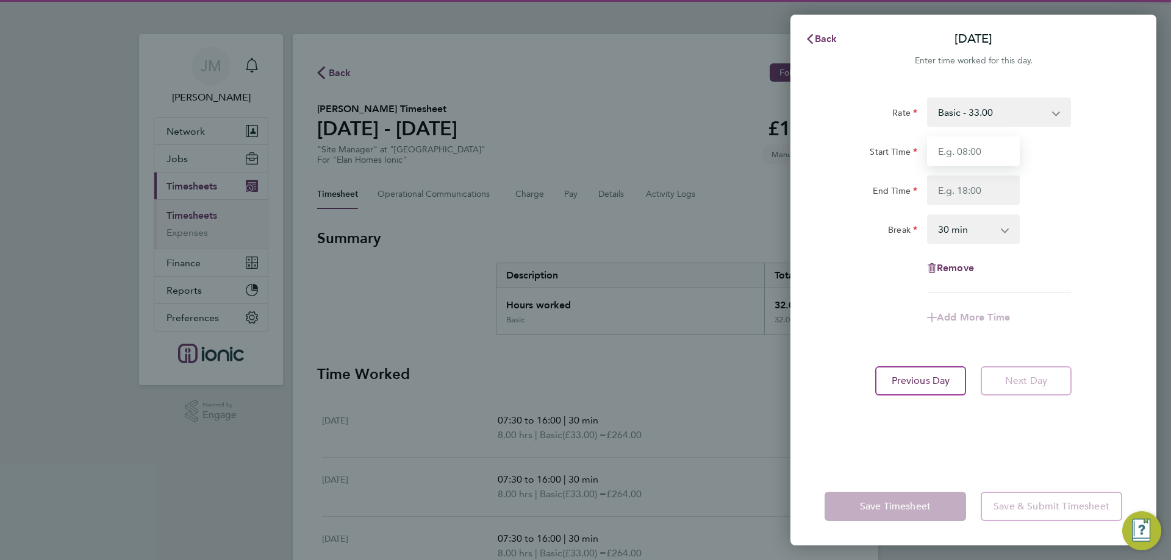
click at [972, 157] on input "Start Time" at bounding box center [973, 151] width 93 height 29
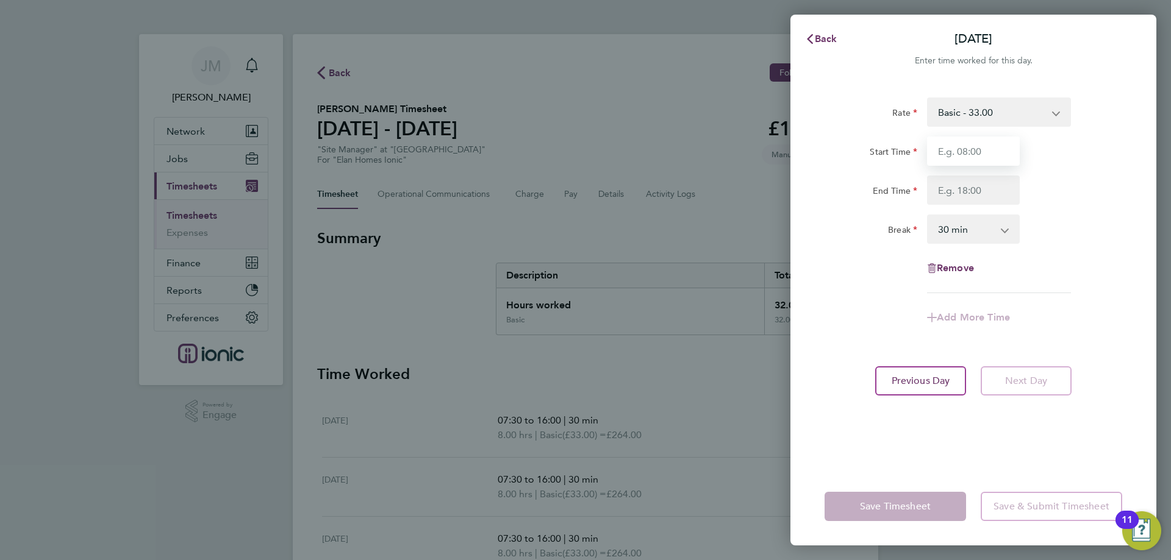
type input "07:30"
click at [979, 201] on input "End Time" at bounding box center [973, 190] width 93 height 29
type input "16:00"
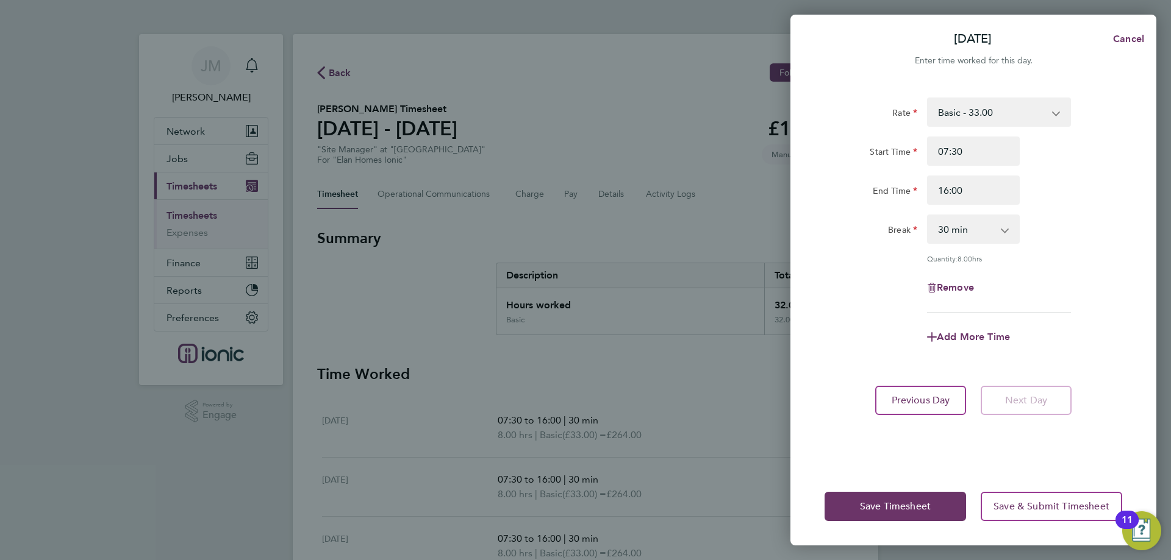
click at [1072, 270] on div "Rate Basic - 33.00 Start Time 07:30 End Time 16:00 Break 0 min 15 min 30 min 45…" at bounding box center [973, 205] width 298 height 215
click at [906, 507] on span "Save Timesheet" at bounding box center [895, 507] width 71 height 12
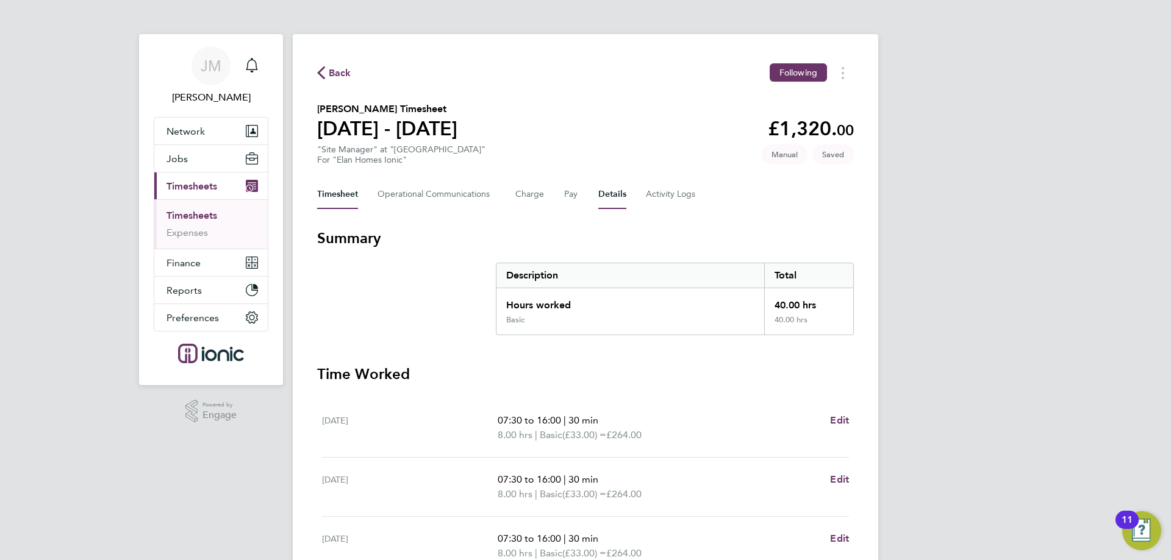
click at [606, 198] on button "Details" at bounding box center [612, 194] width 28 height 29
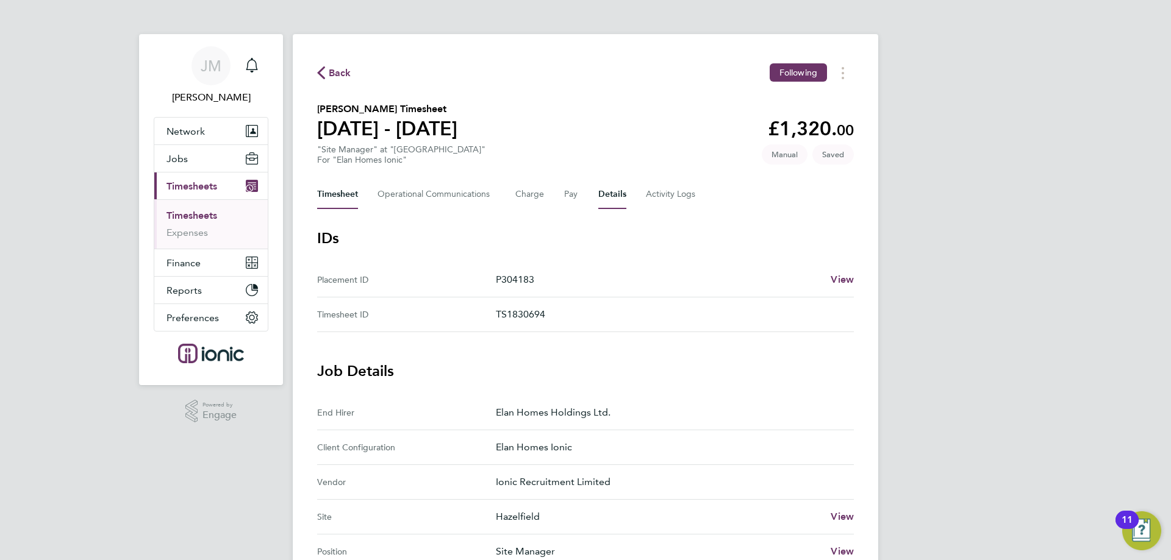
click at [332, 195] on button "Timesheet" at bounding box center [337, 194] width 41 height 29
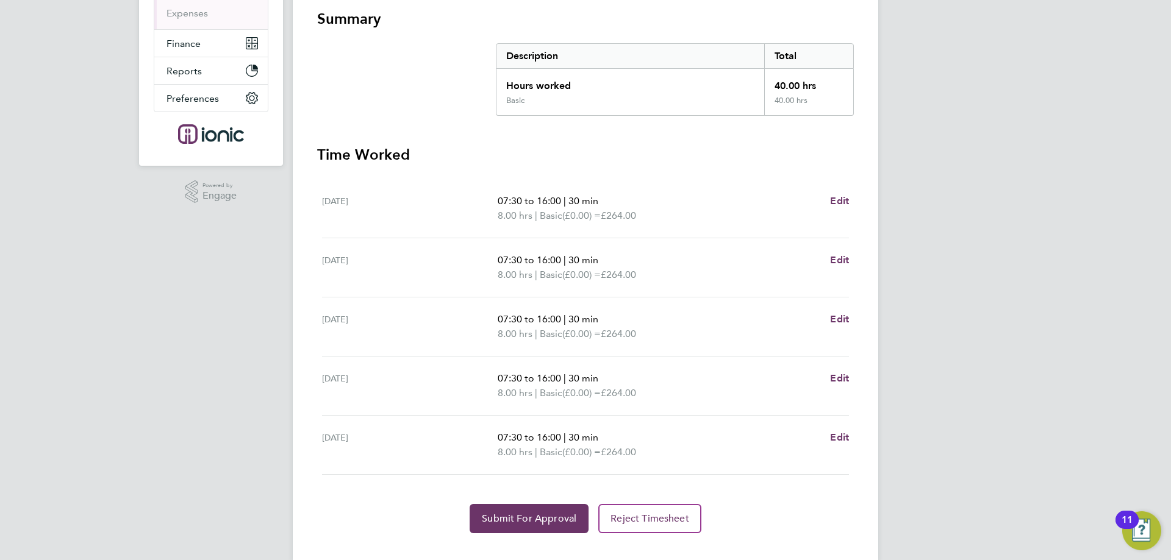
scroll to position [241, 0]
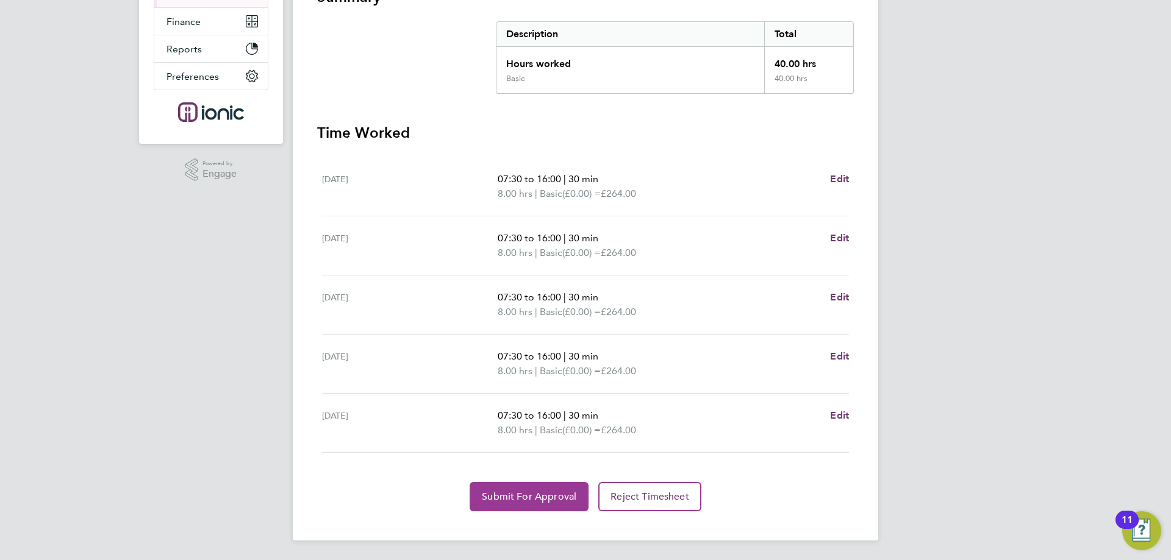
click at [532, 495] on span "Submit For Approval" at bounding box center [529, 497] width 94 height 12
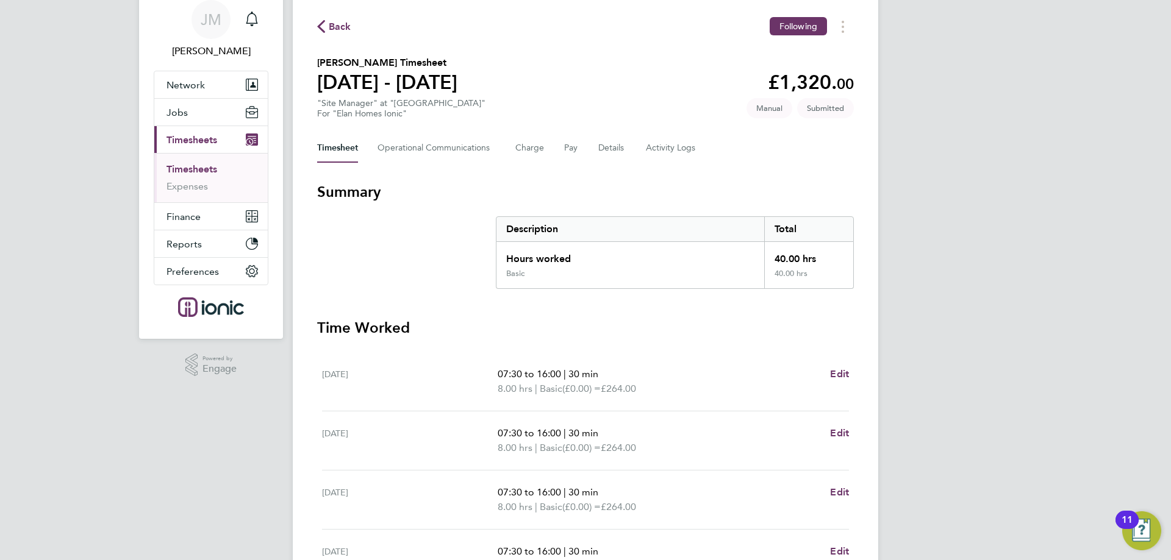
scroll to position [0, 0]
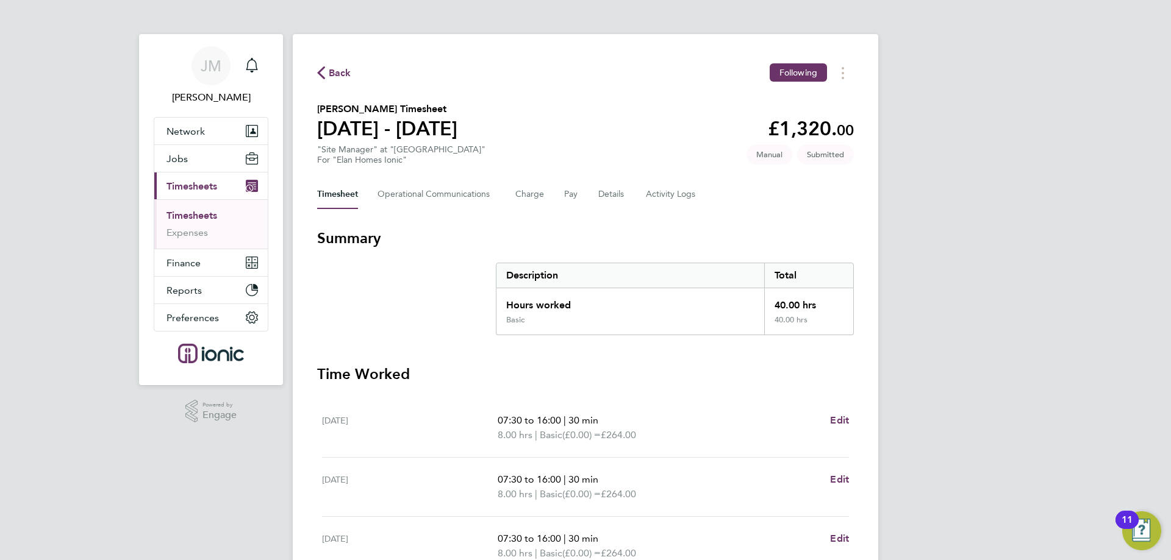
click at [326, 75] on span "Back" at bounding box center [334, 72] width 34 height 12
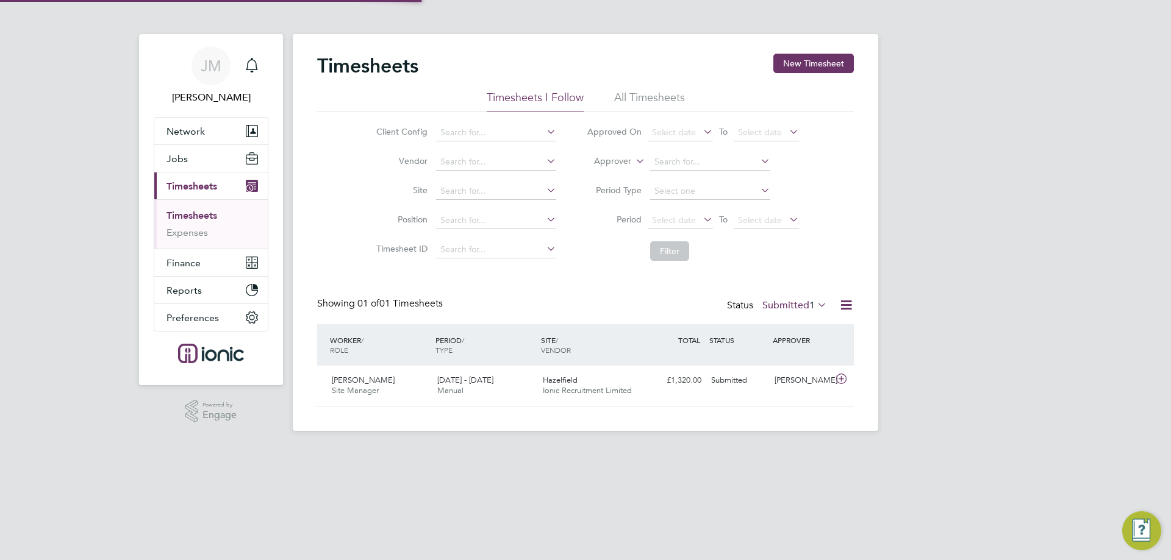
scroll to position [31, 106]
click at [208, 214] on link "Timesheets" at bounding box center [191, 216] width 51 height 12
click at [847, 54] on button "New Timesheet" at bounding box center [813, 64] width 80 height 20
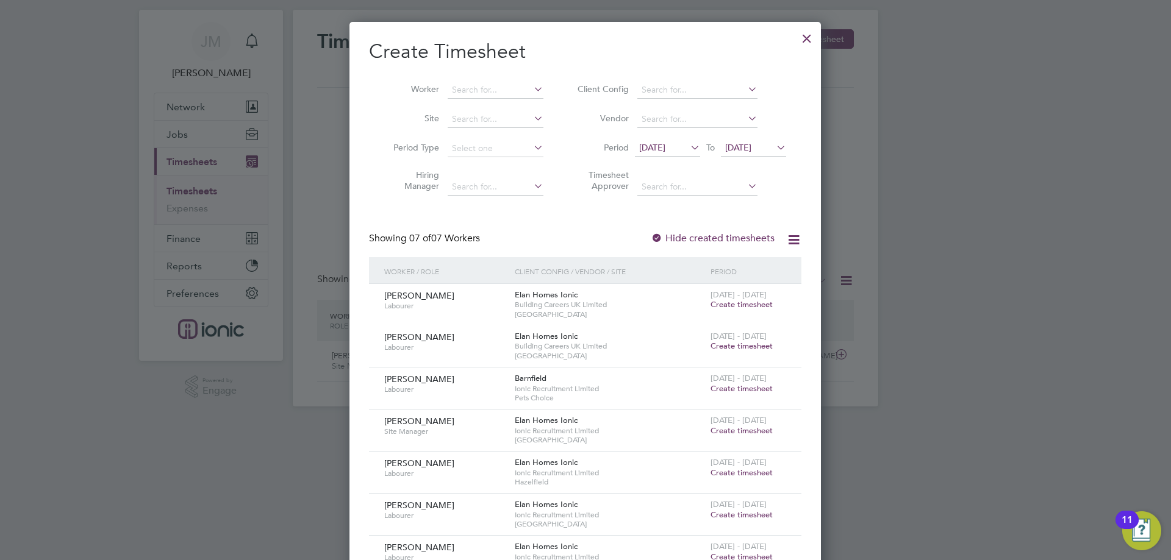
scroll to position [109, 0]
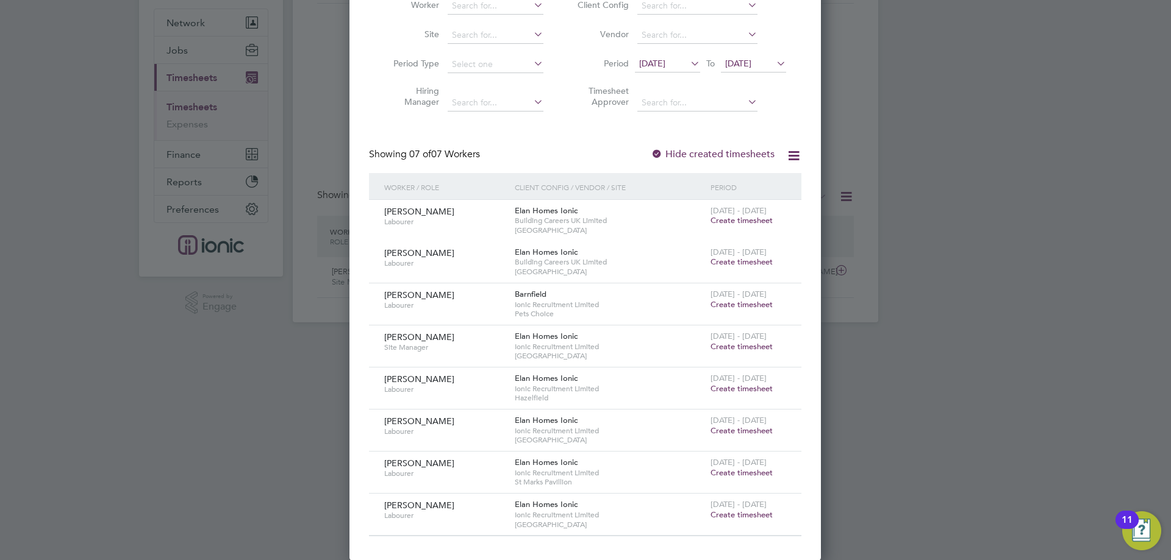
click at [729, 346] on span "Create timesheet" at bounding box center [741, 346] width 62 height 10
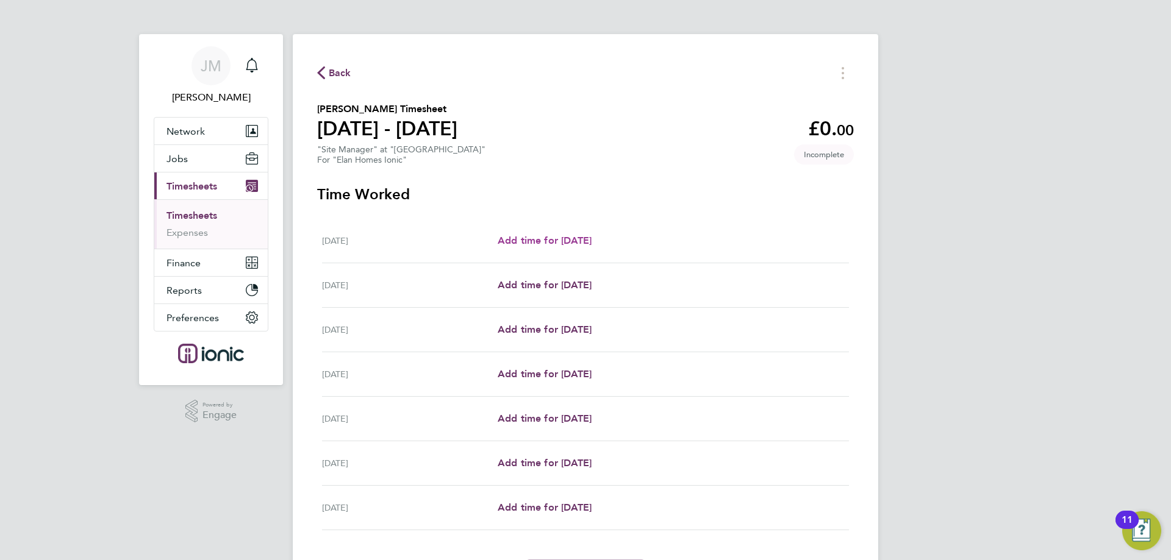
click at [552, 243] on span "Add time for Mon 22 Sep" at bounding box center [544, 241] width 94 height 12
select select "30"
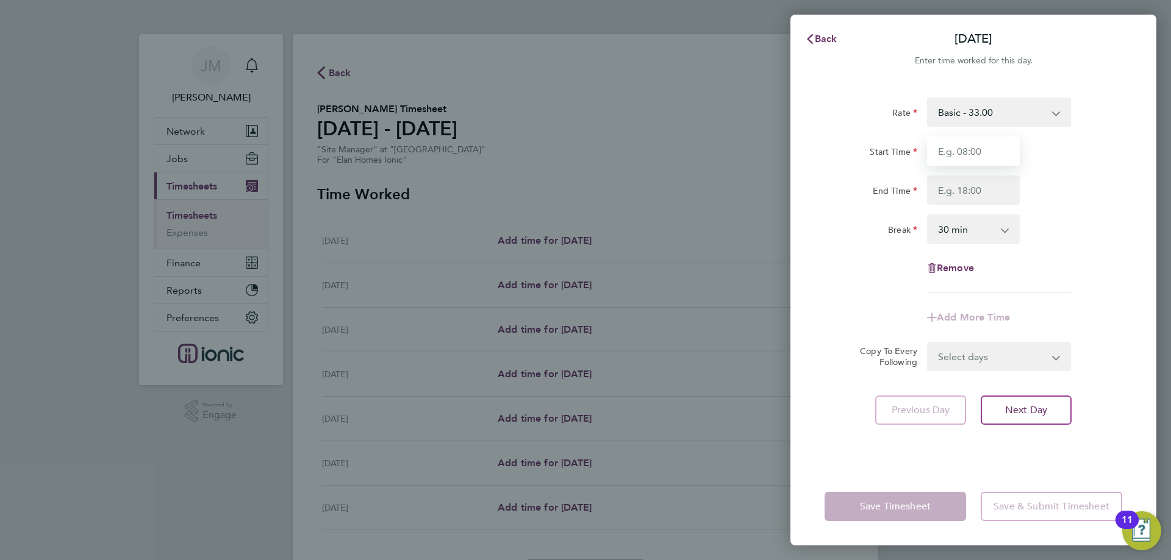
click at [991, 157] on input "Start Time" at bounding box center [973, 151] width 93 height 29
type input "07:30"
click at [976, 191] on input "End Time" at bounding box center [973, 190] width 93 height 29
type input "16:00"
click at [1093, 337] on form "Rate Basic - 33.00 Start Time 07:30 End Time 16:00 Break 0 min 15 min 30 min 45…" at bounding box center [973, 235] width 298 height 274
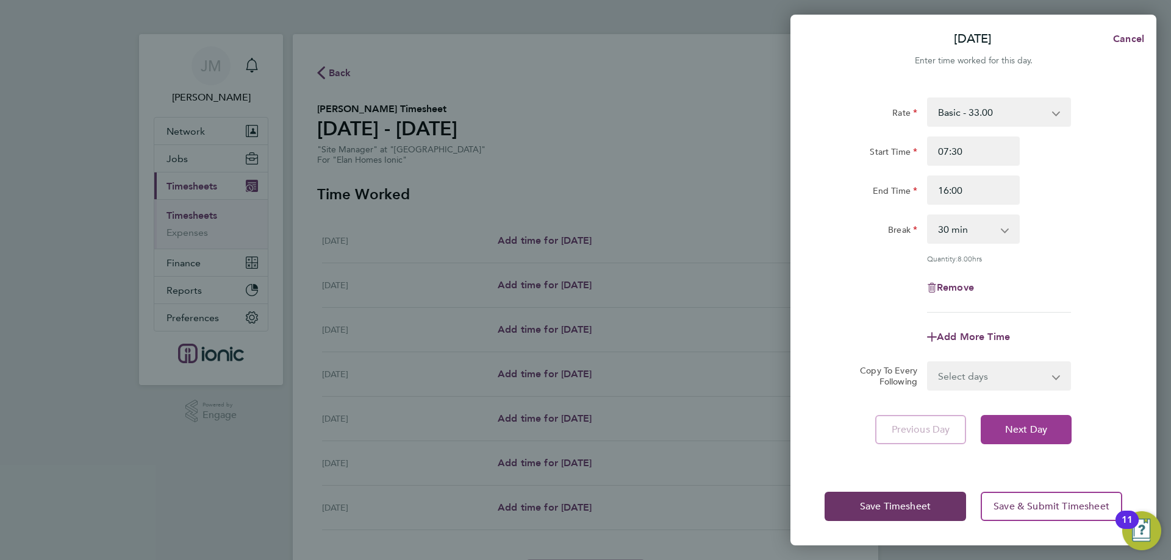
click at [1044, 424] on span "Next Day" at bounding box center [1026, 430] width 42 height 12
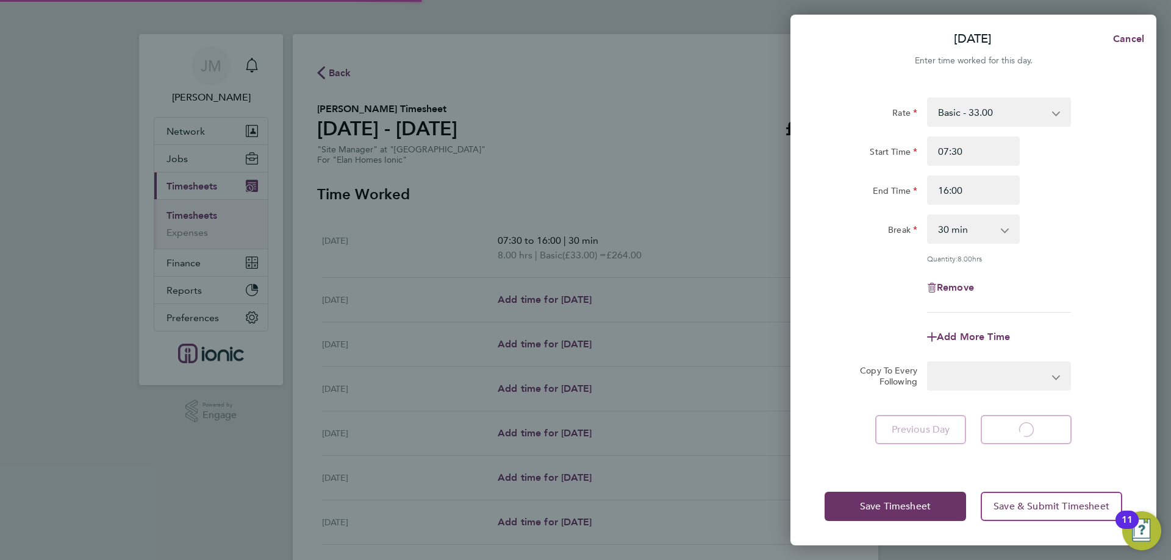
select select "30"
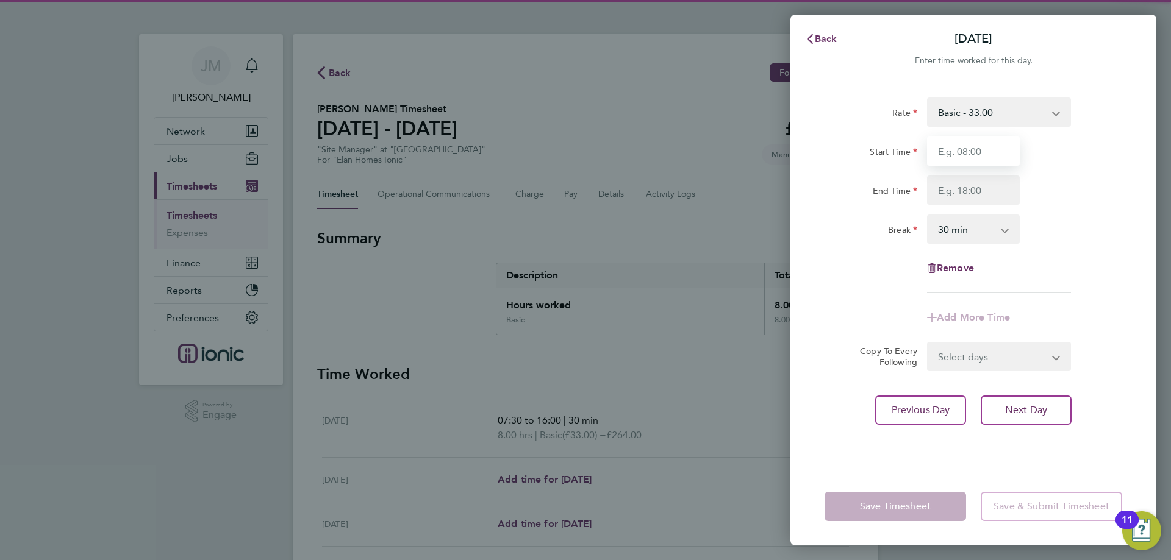
click at [958, 160] on input "Start Time" at bounding box center [973, 151] width 93 height 29
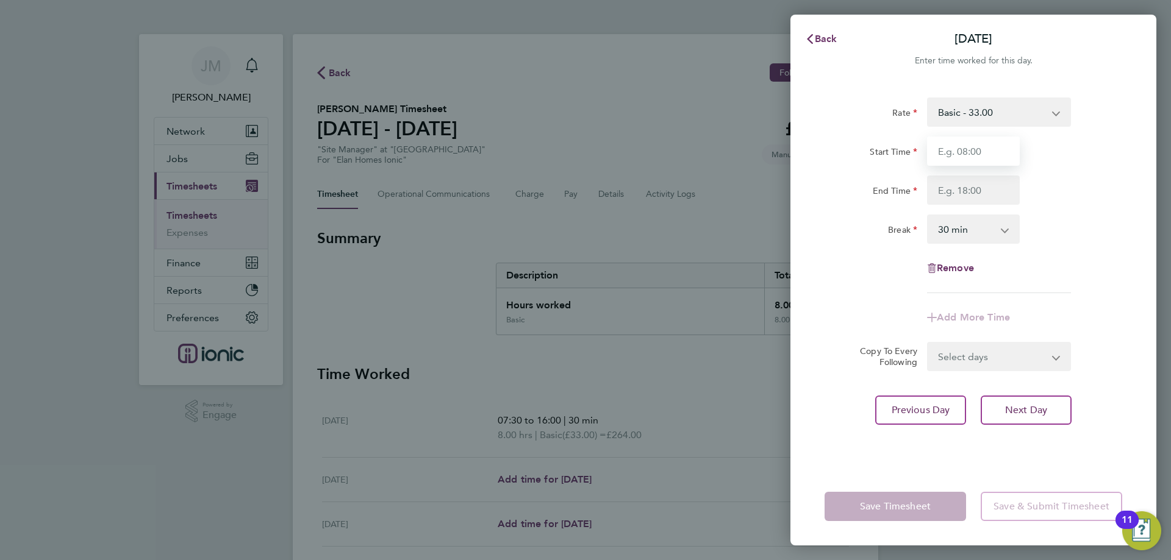
type input "07:30"
click at [977, 196] on input "End Time" at bounding box center [973, 190] width 93 height 29
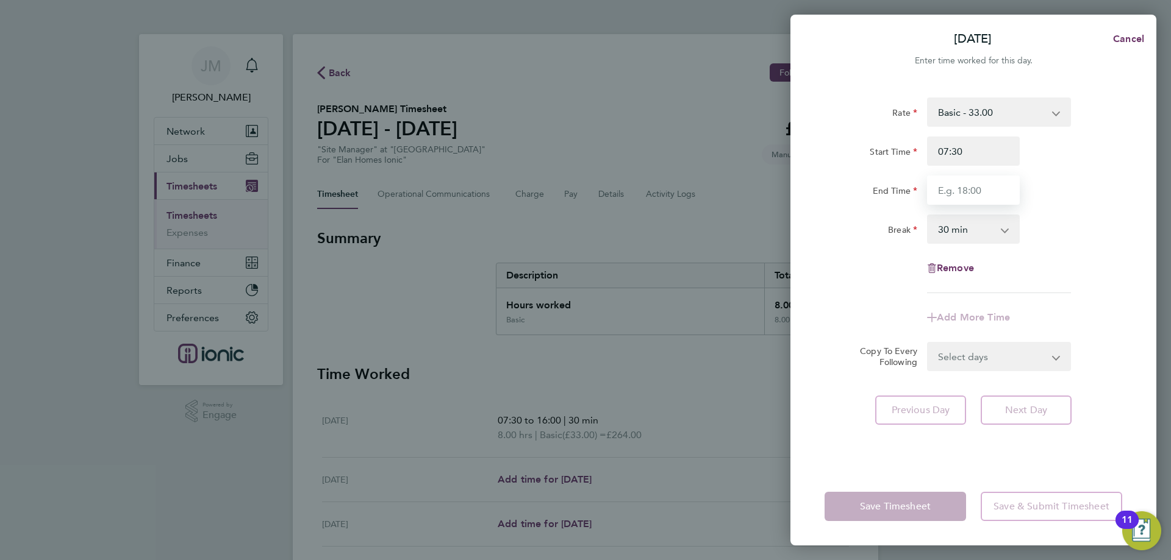
type input "16:00"
click at [1073, 257] on div "Rate Basic - 33.00 Start Time 07:30 End Time 16:00 Break 0 min 15 min 30 min 45…" at bounding box center [973, 196] width 298 height 196
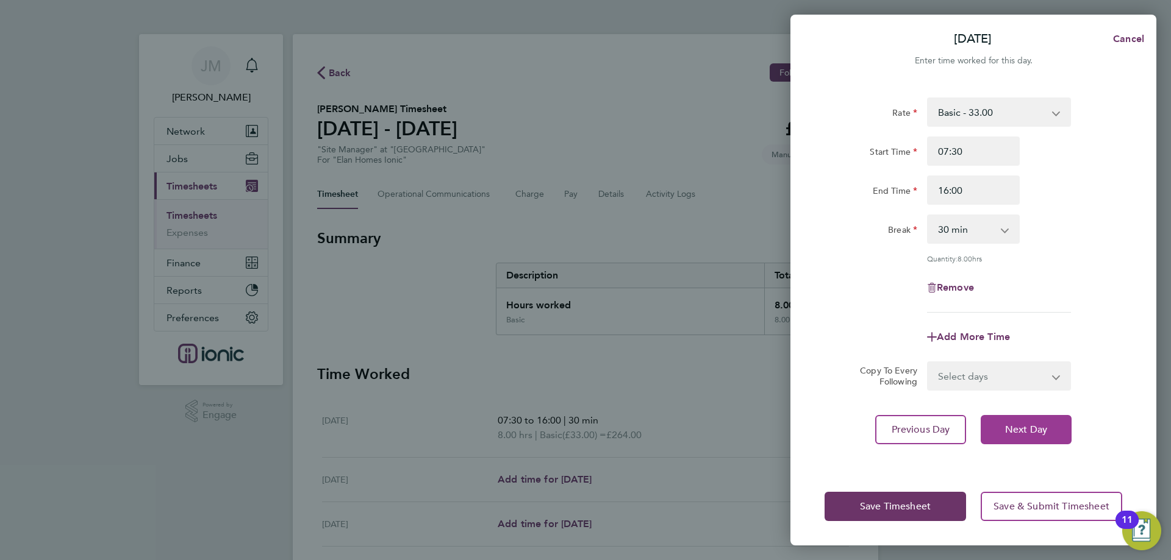
click at [1041, 433] on span "Next Day" at bounding box center [1026, 430] width 42 height 12
select select "30"
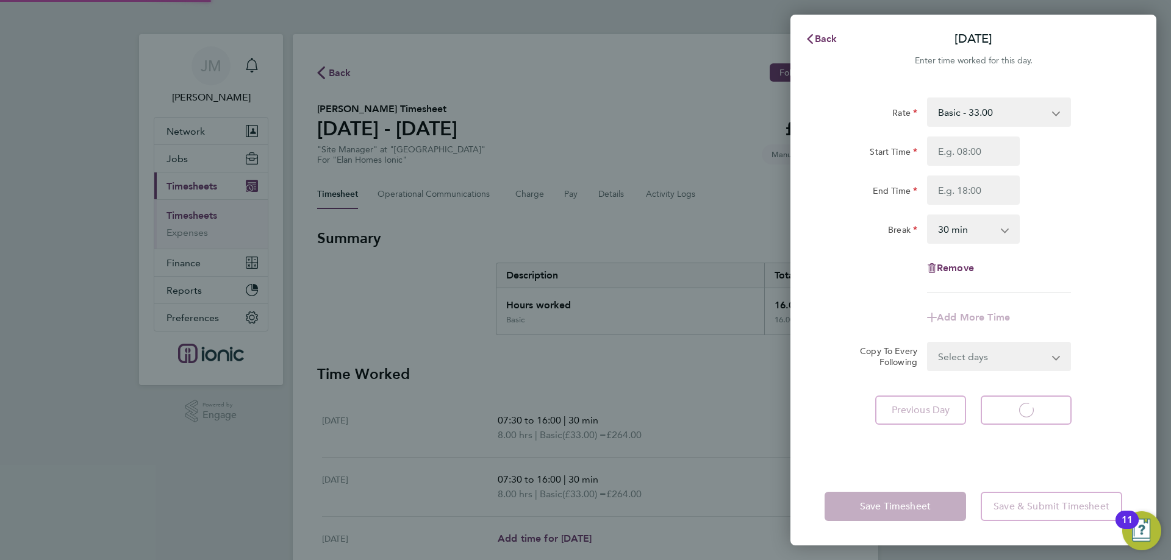
select select "30"
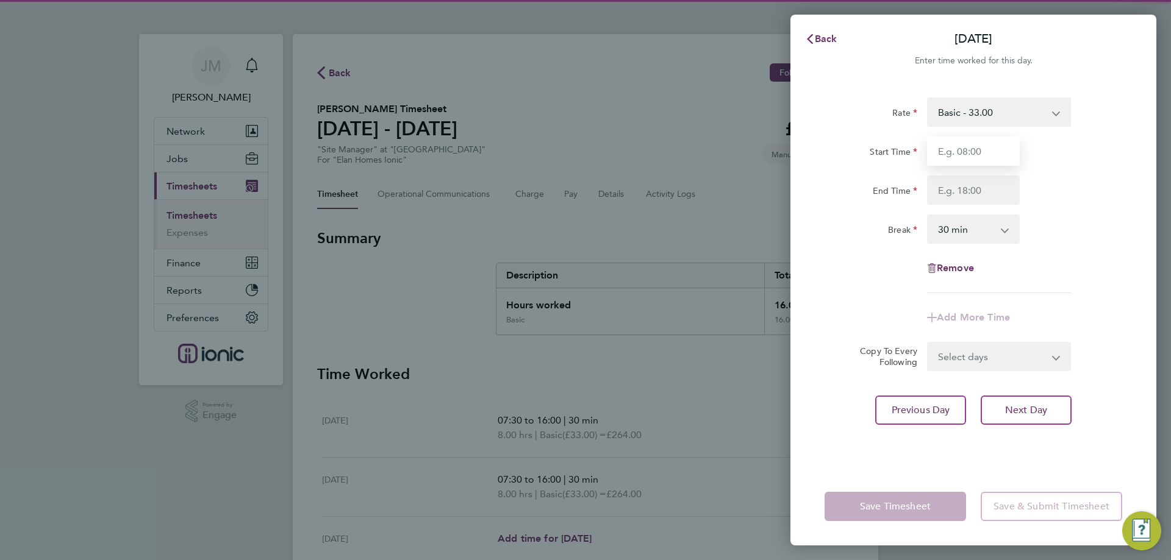
drag, startPoint x: 955, startPoint y: 155, endPoint x: 960, endPoint y: 160, distance: 6.5
click at [955, 155] on input "Start Time" at bounding box center [973, 151] width 93 height 29
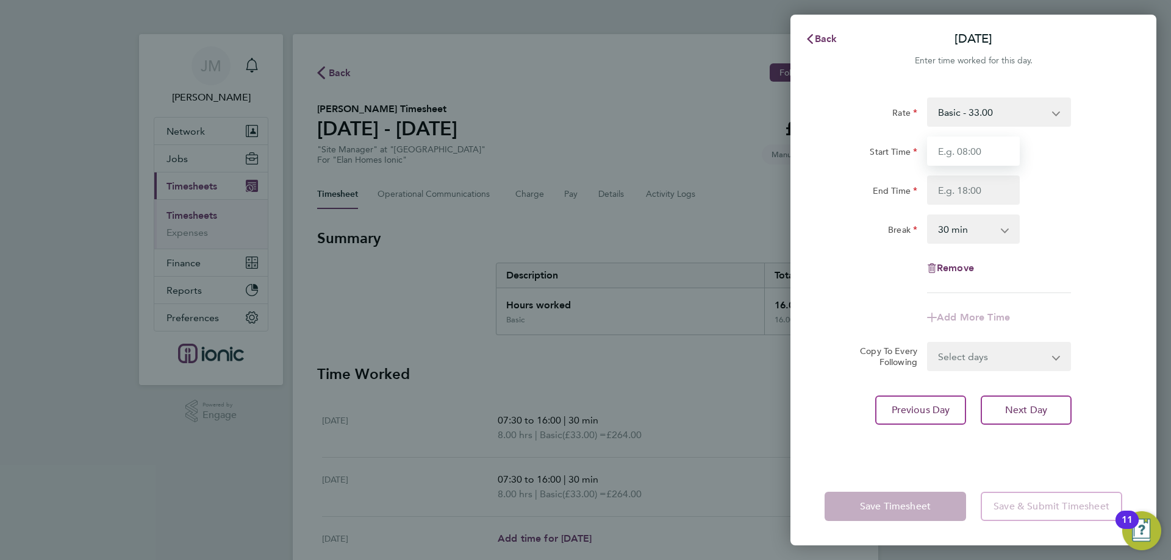
type input "07:30"
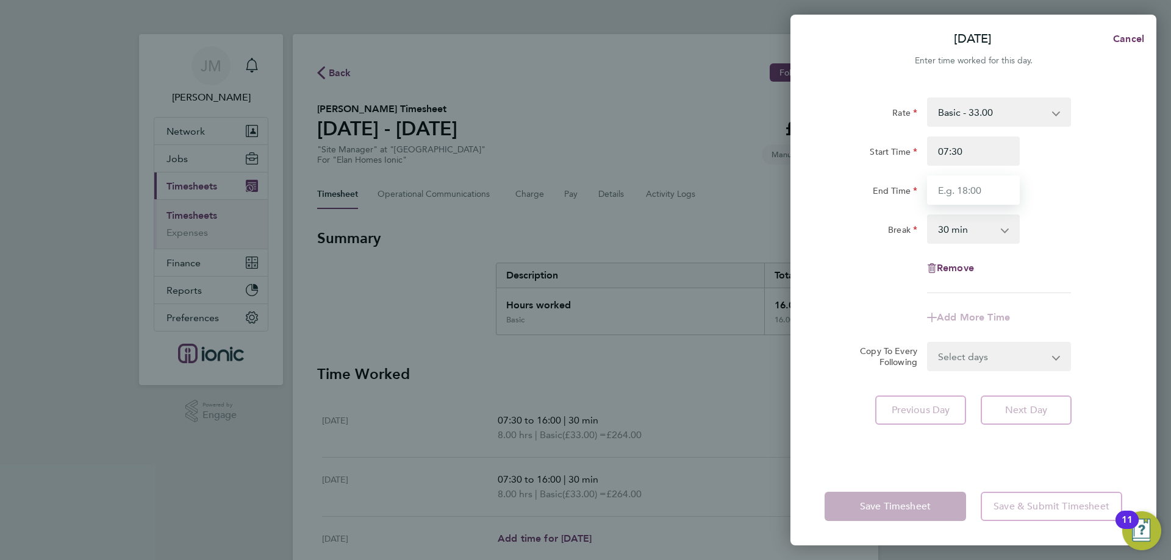
click at [976, 195] on input "End Time" at bounding box center [973, 190] width 93 height 29
type input "16:00"
click at [1074, 215] on div "Break 0 min 15 min 30 min 45 min 60 min 75 min 90 min" at bounding box center [972, 229] width 307 height 29
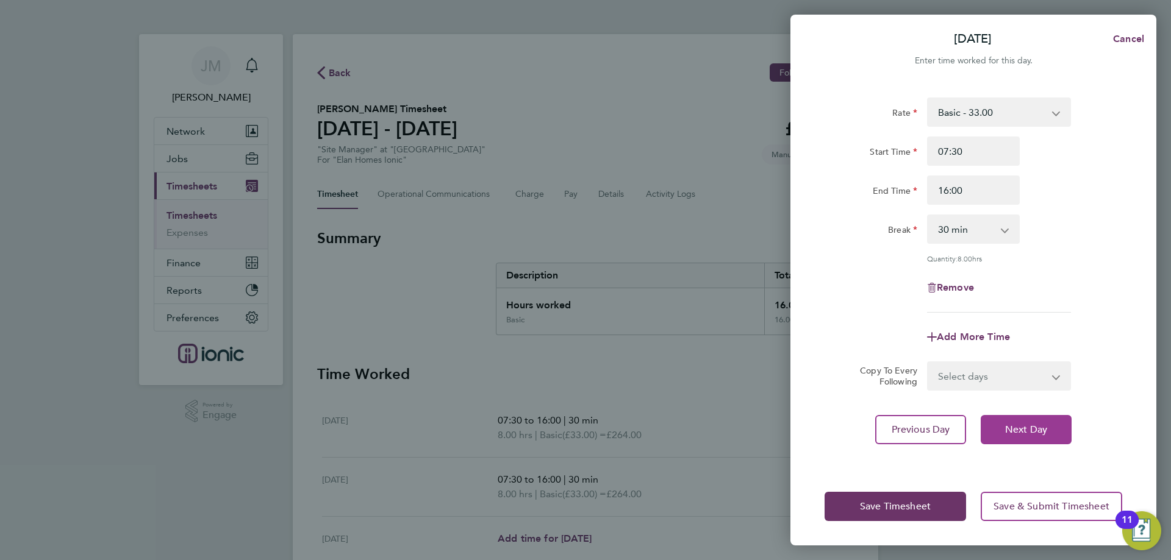
click at [1038, 438] on button "Next Day" at bounding box center [1025, 429] width 91 height 29
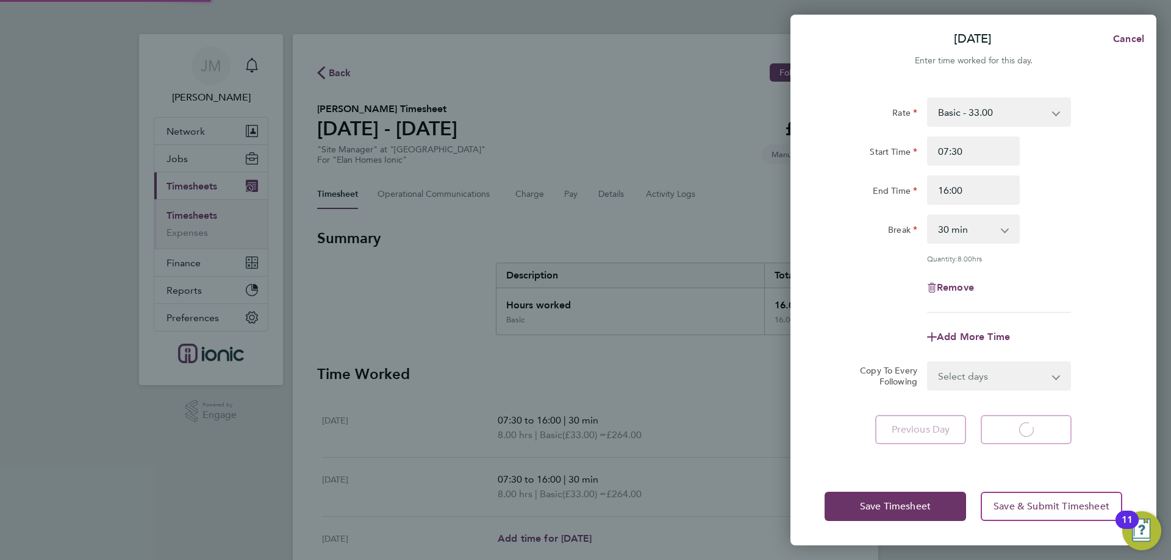
select select "30"
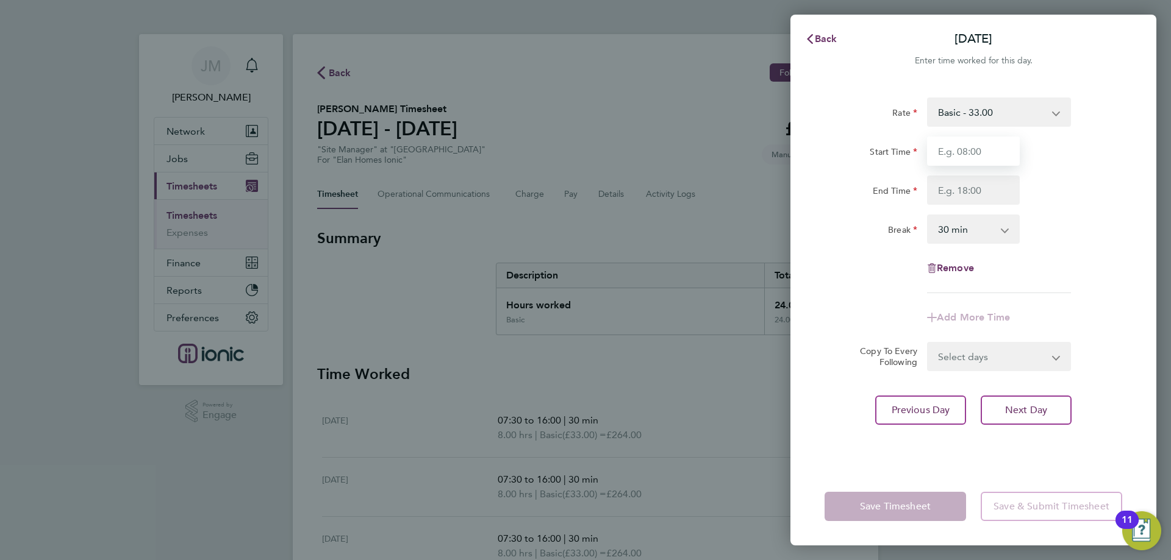
click at [962, 164] on input "Start Time" at bounding box center [973, 151] width 93 height 29
type input "07:30"
click at [968, 191] on input "End Time" at bounding box center [973, 190] width 93 height 29
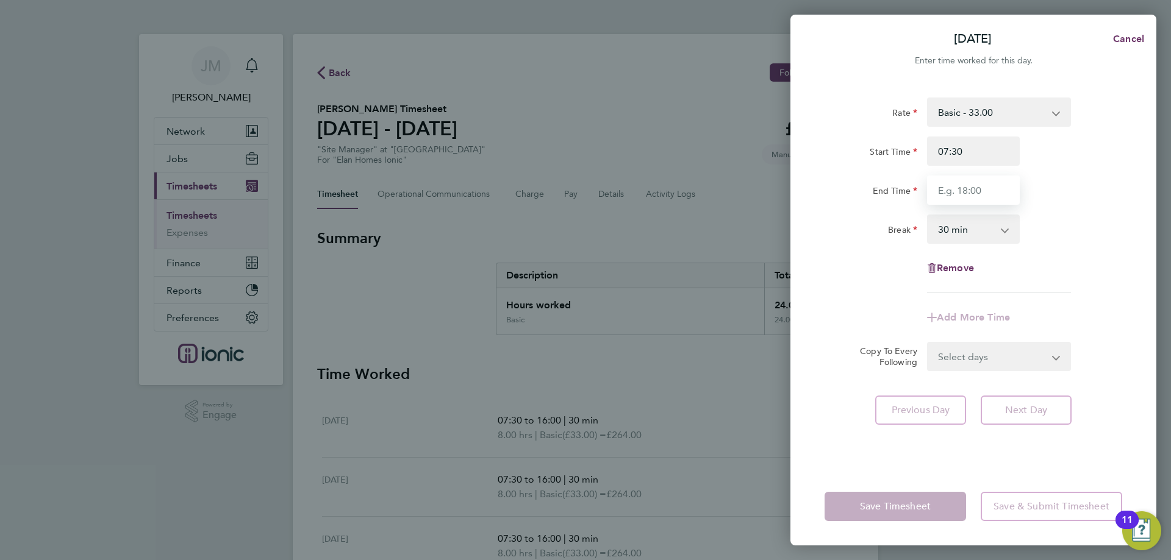
type input "16:00"
click at [1076, 264] on div "Rate Basic - 33.00 Start Time 07:30 End Time 16:00 Break 0 min 15 min 30 min 45…" at bounding box center [973, 196] width 298 height 196
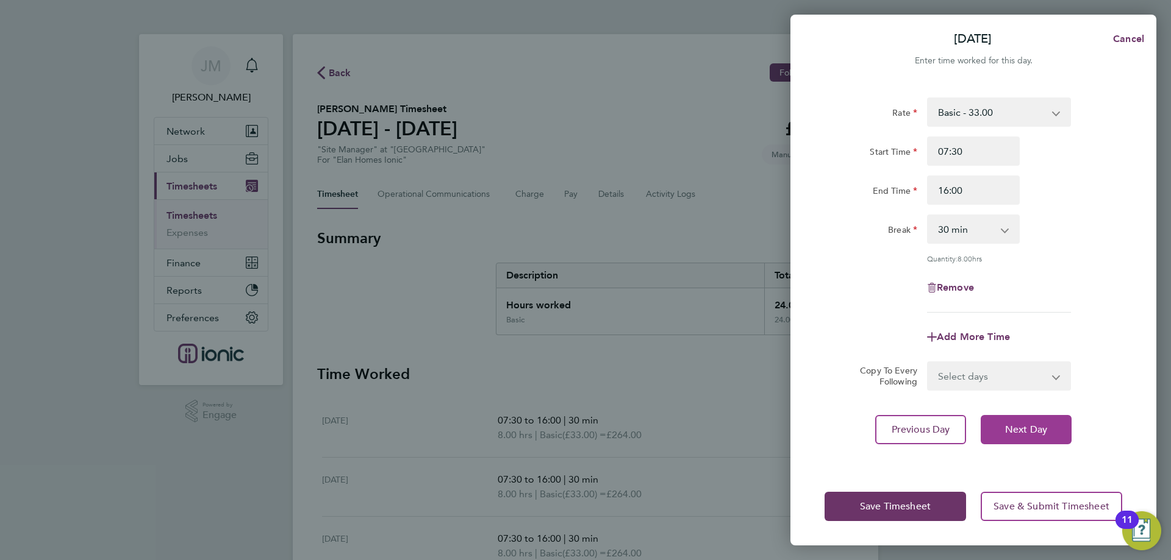
click at [1024, 441] on button "Next Day" at bounding box center [1025, 429] width 91 height 29
select select "30"
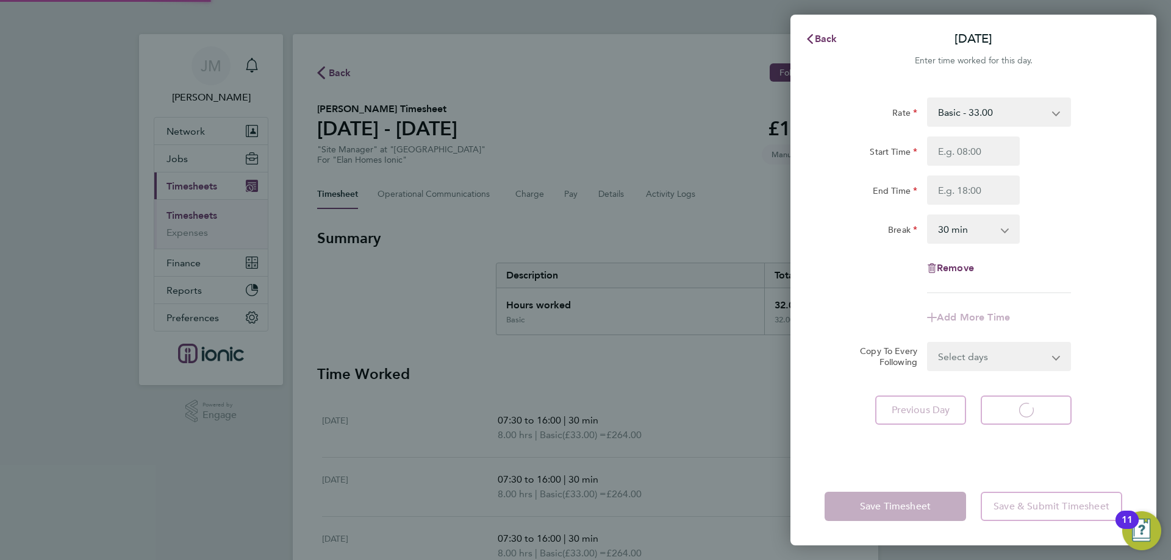
select select "30"
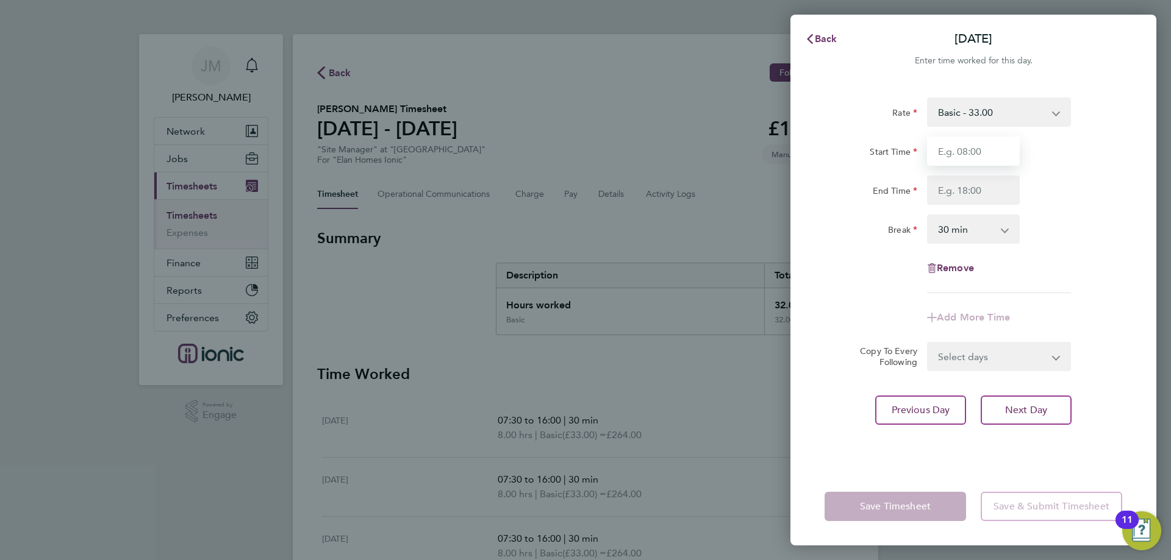
click at [968, 148] on input "Start Time" at bounding box center [973, 151] width 93 height 29
type input "07:30"
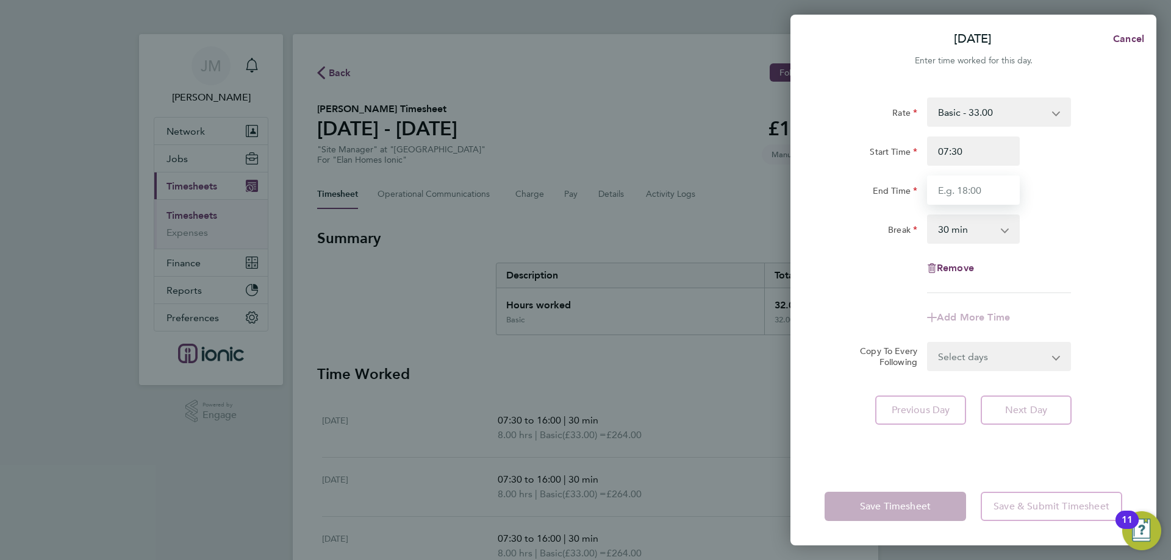
click at [983, 185] on input "End Time" at bounding box center [973, 190] width 93 height 29
type input "16:00"
click at [1127, 396] on div "Rate Basic - 33.00 Start Time 07:30 End Time 16:00 Break 0 min 15 min 30 min 45…" at bounding box center [973, 275] width 366 height 385
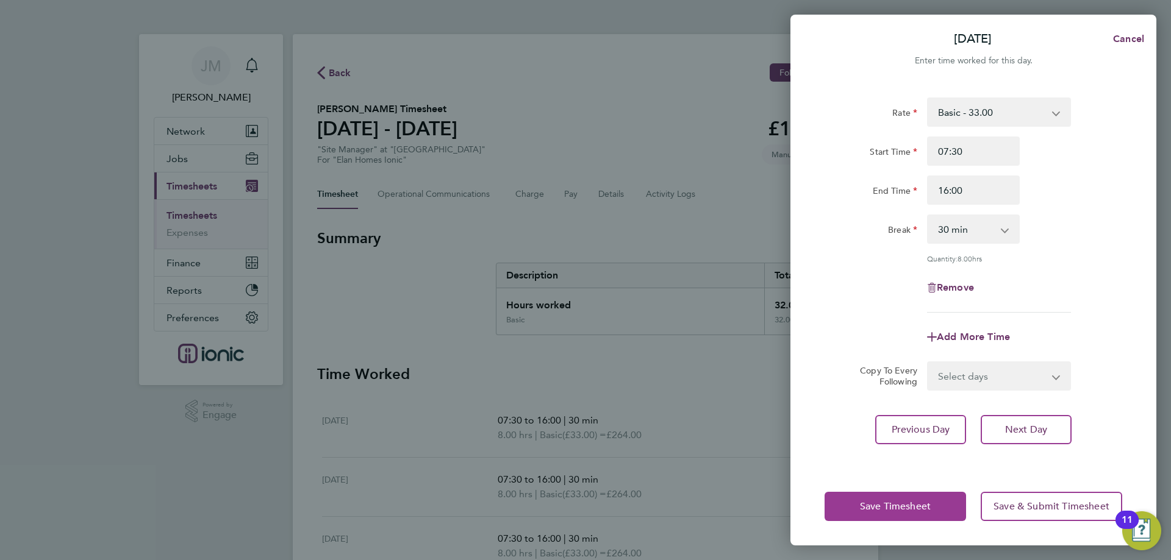
click at [879, 505] on span "Save Timesheet" at bounding box center [895, 507] width 71 height 12
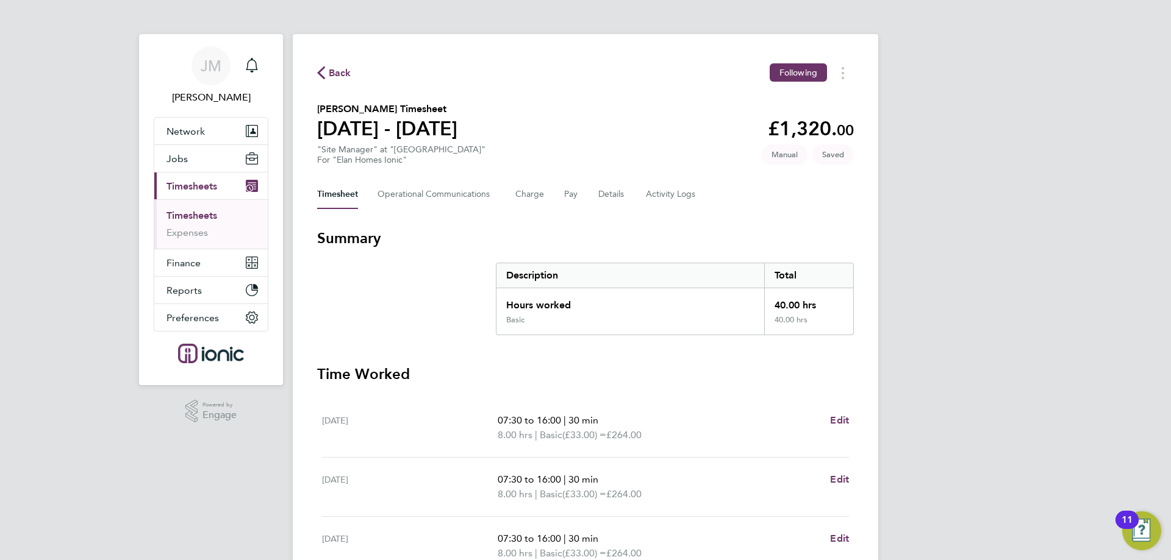
scroll to position [24, 0]
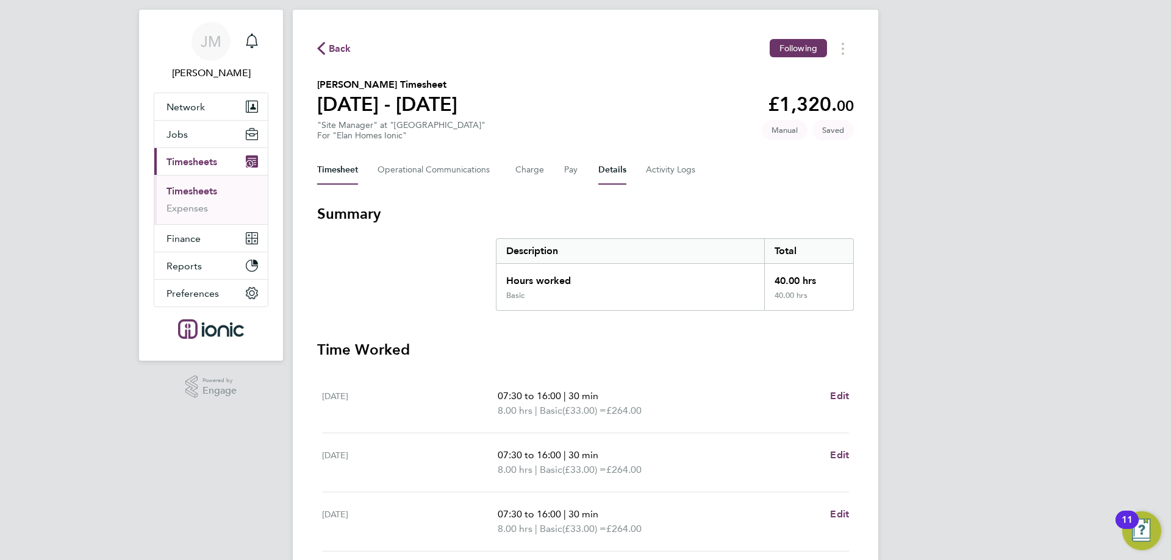
click at [610, 165] on button "Details" at bounding box center [612, 169] width 28 height 29
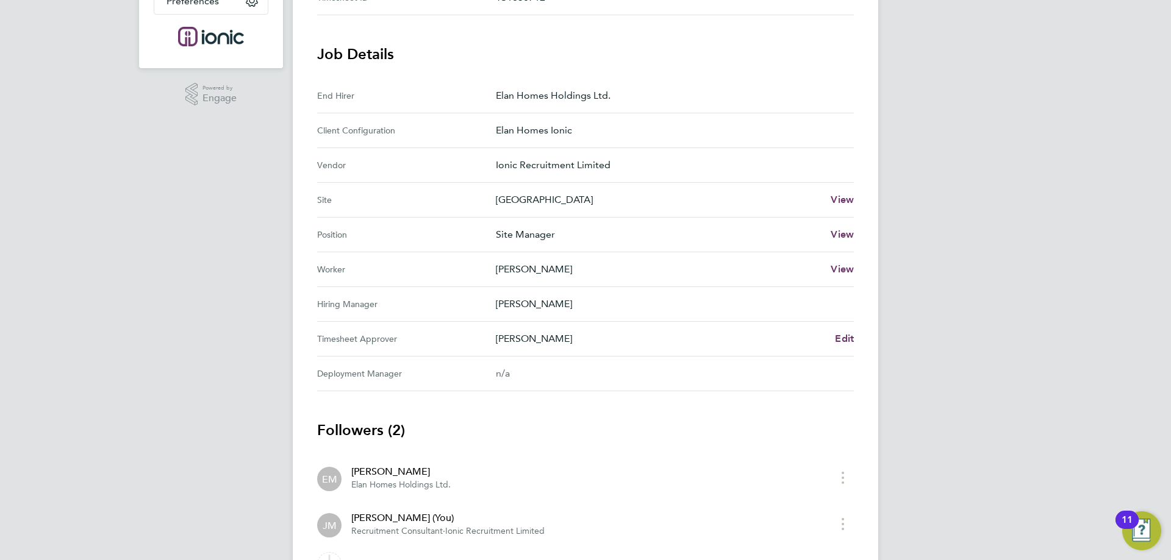
scroll to position [387, 0]
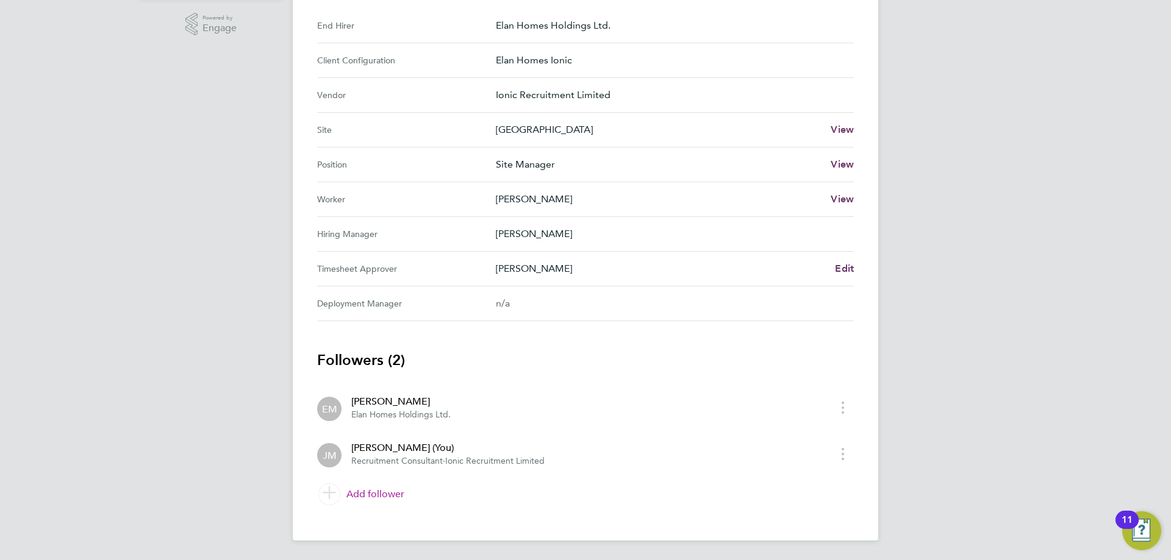
click at [355, 497] on link "Add follower" at bounding box center [585, 494] width 537 height 34
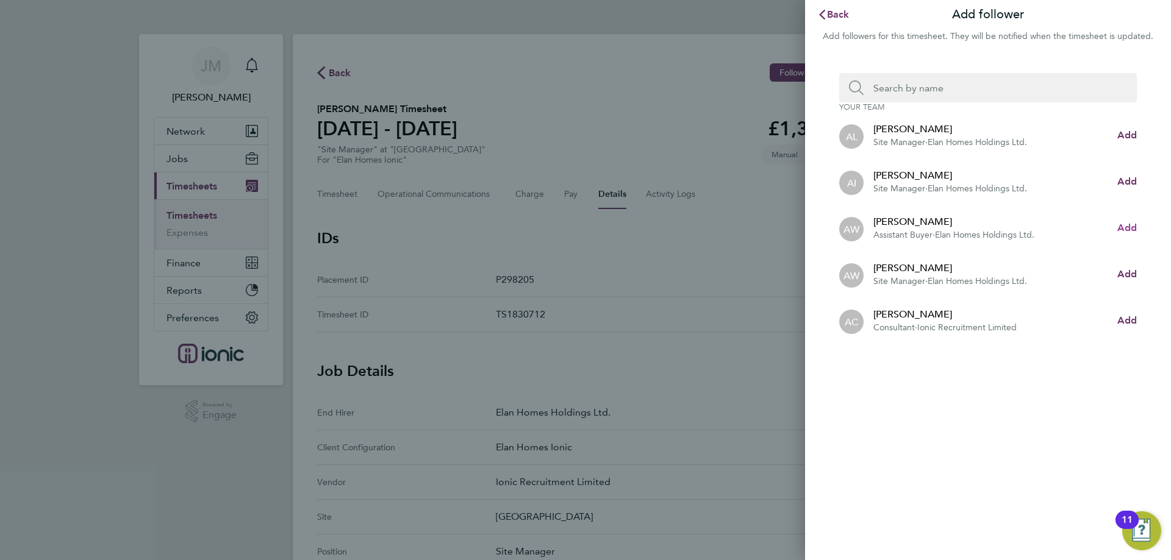
click at [1123, 227] on span "Add" at bounding box center [1127, 228] width 20 height 12
click at [827, 10] on span "Back" at bounding box center [838, 15] width 23 height 12
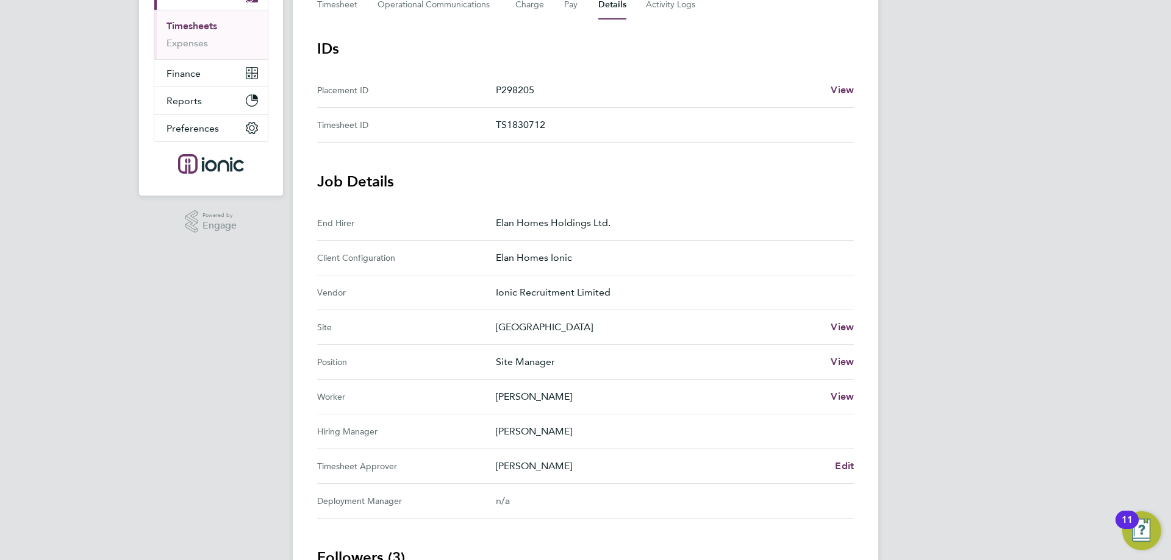
scroll to position [92, 0]
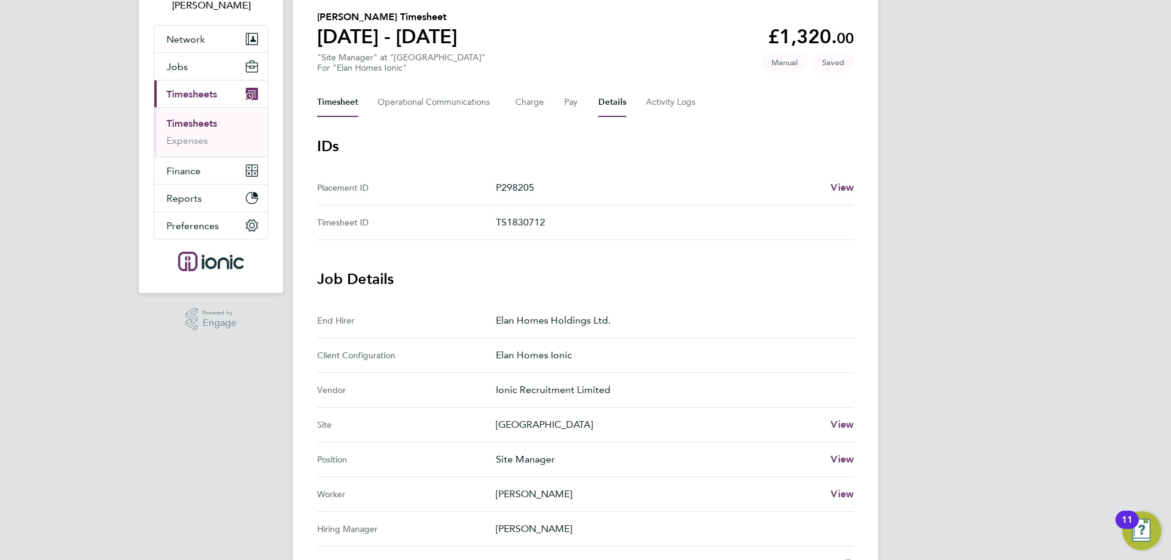
click at [349, 101] on button "Timesheet" at bounding box center [337, 102] width 41 height 29
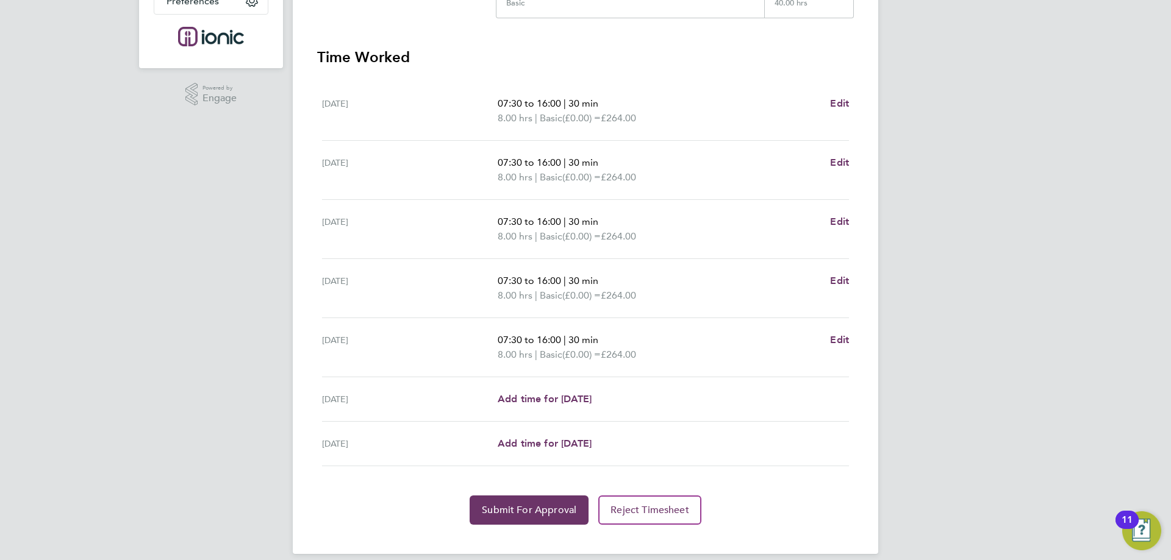
scroll to position [330, 0]
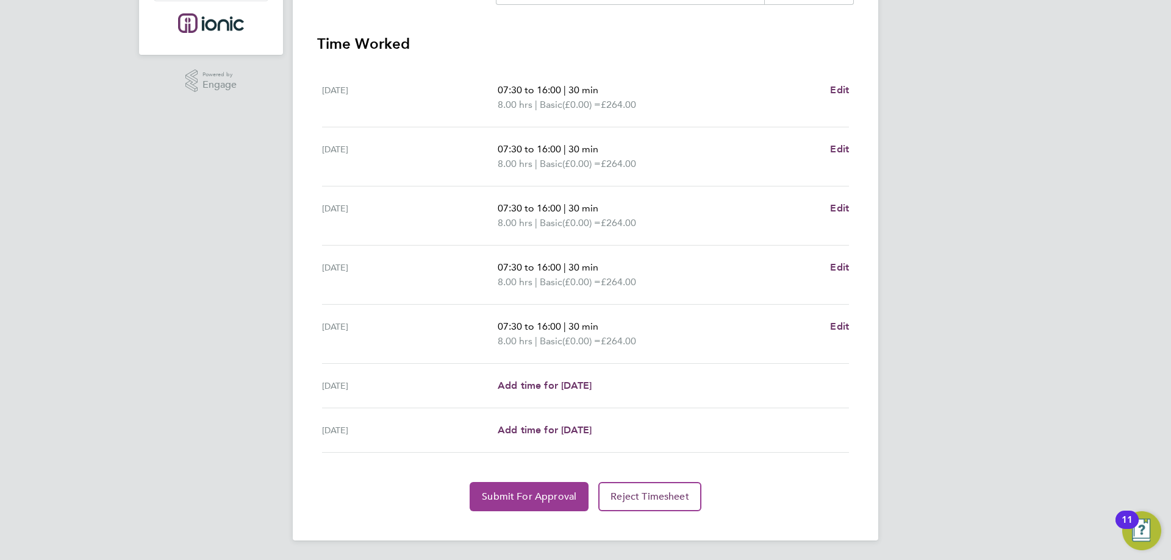
click at [499, 504] on button "Submit For Approval" at bounding box center [528, 496] width 119 height 29
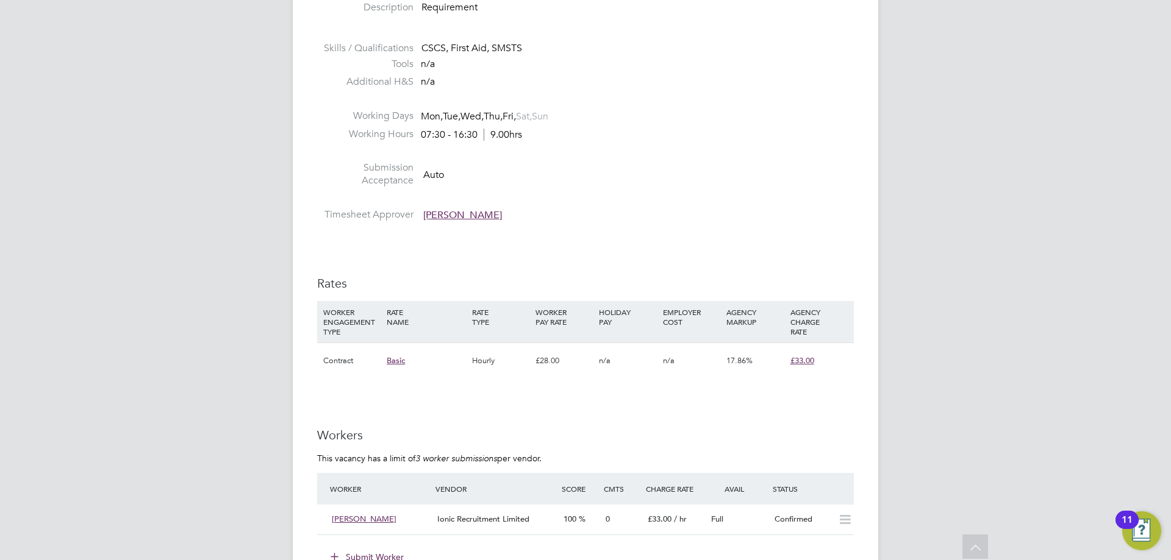
scroll to position [585, 0]
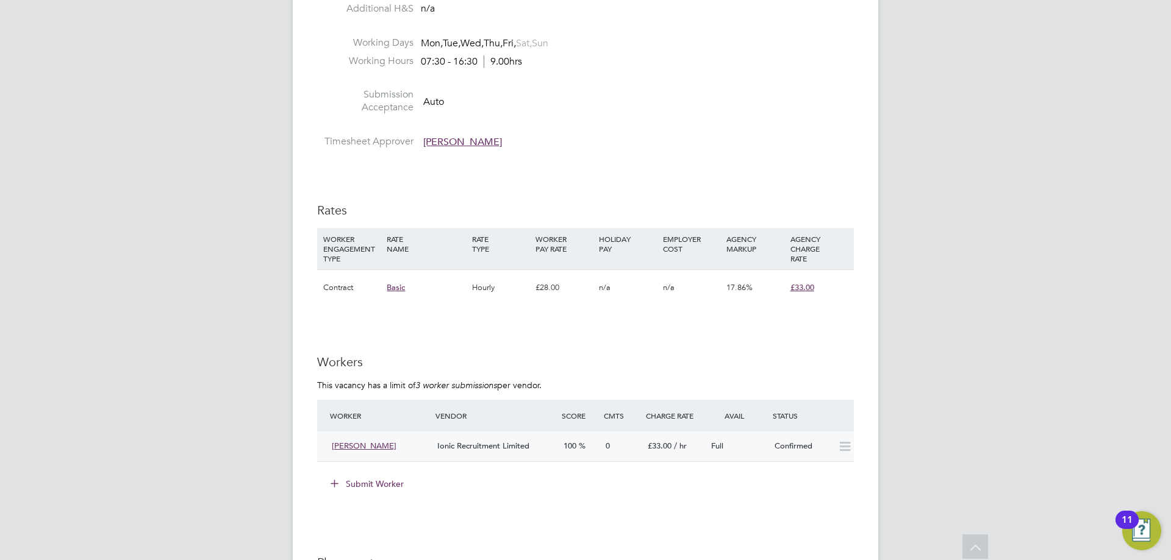
click at [455, 443] on span "Ionic Recruitment Limited" at bounding box center [483, 446] width 92 height 10
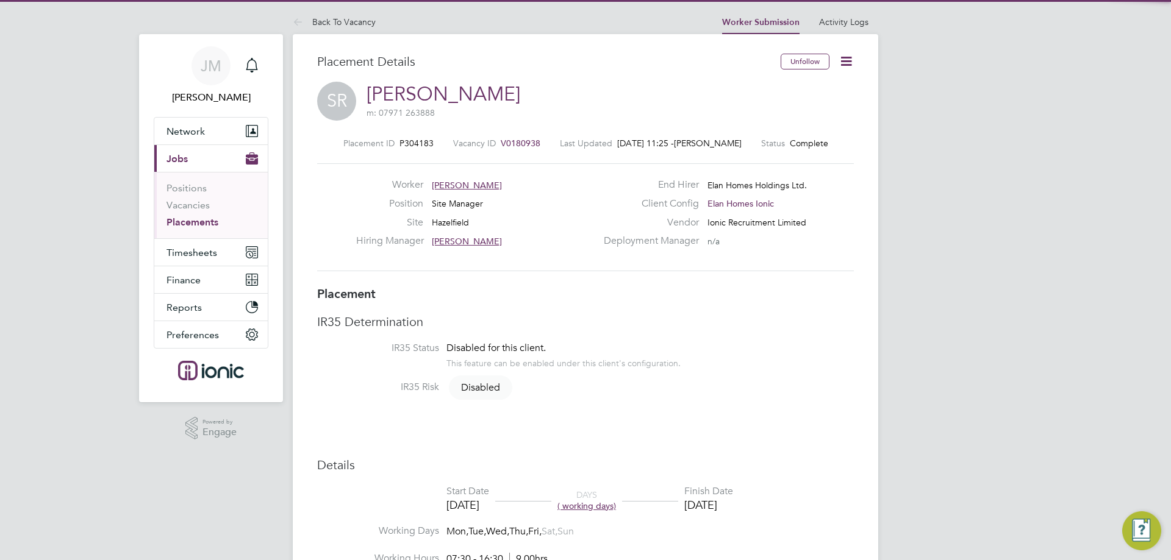
scroll to position [6, 6]
click at [847, 63] on icon at bounding box center [845, 61] width 15 height 15
